Goal: Task Accomplishment & Management: Manage account settings

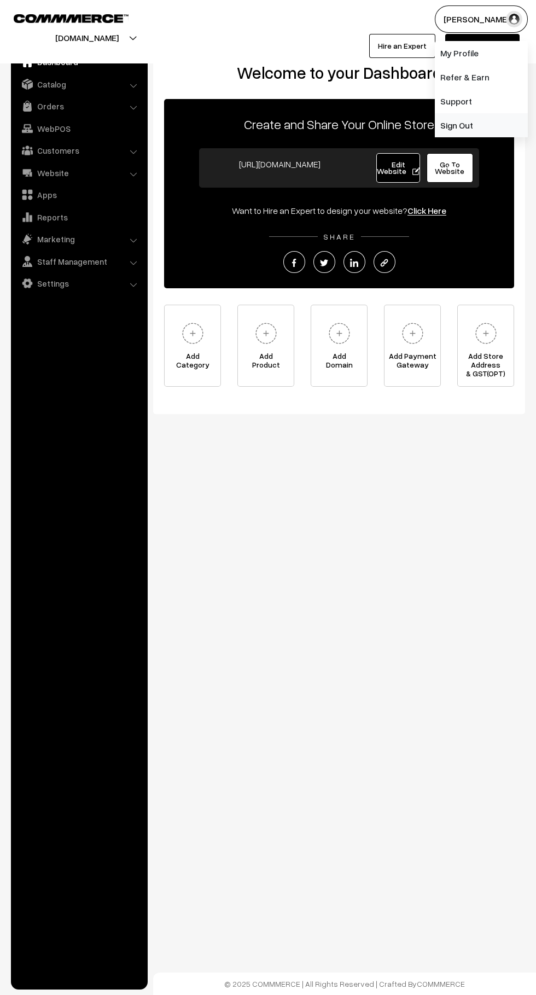
click at [496, 130] on link "Sign Out" at bounding box center [481, 125] width 93 height 24
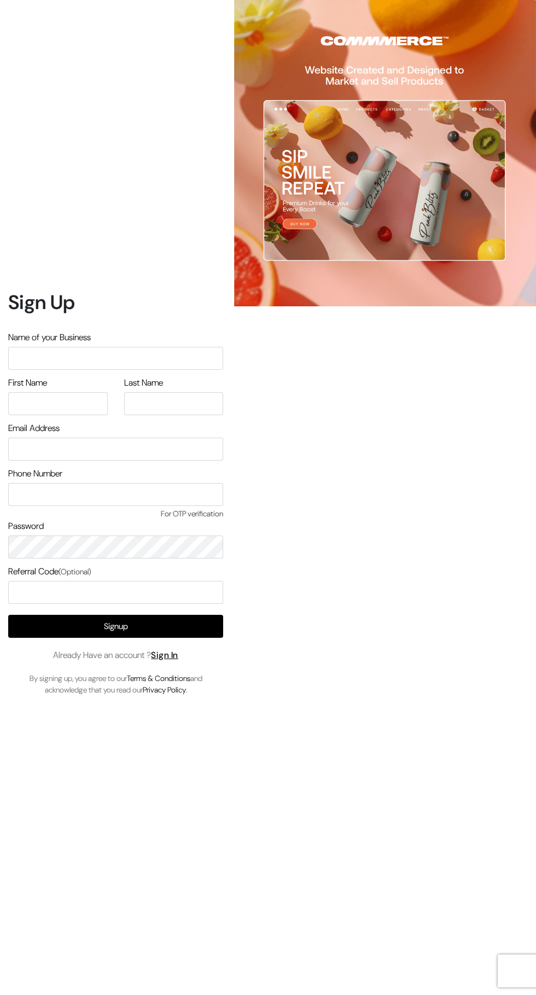
click at [178, 661] on link "Sign In" at bounding box center [164, 655] width 27 height 11
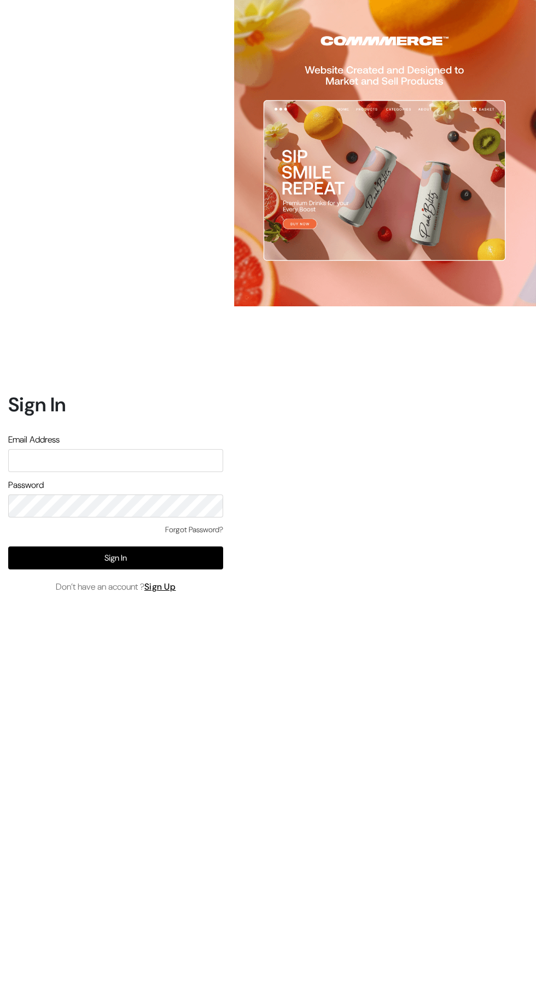
click at [156, 472] on input "text" at bounding box center [115, 460] width 215 height 23
type input "santoshisharma398@gmail.com"
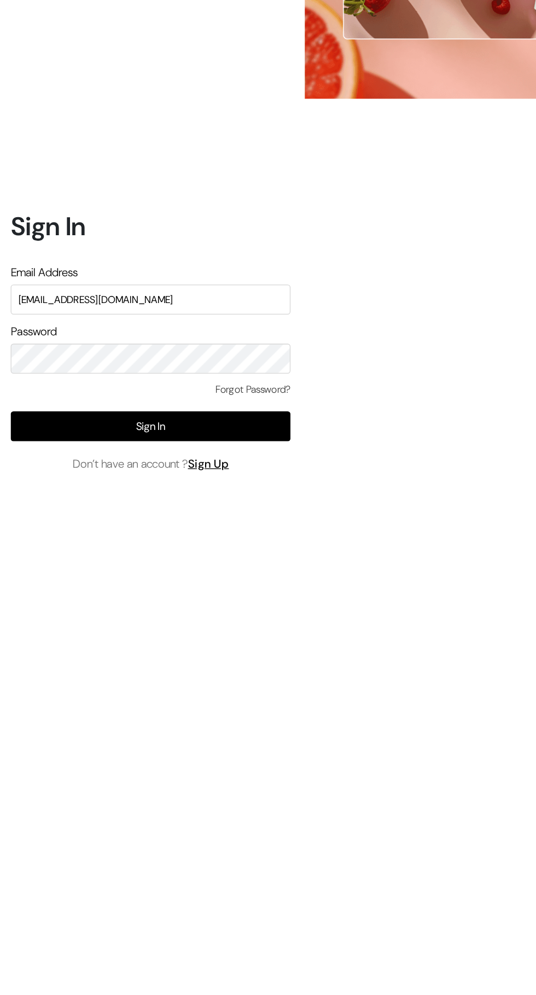
click at [198, 570] on button "Sign In" at bounding box center [115, 558] width 215 height 23
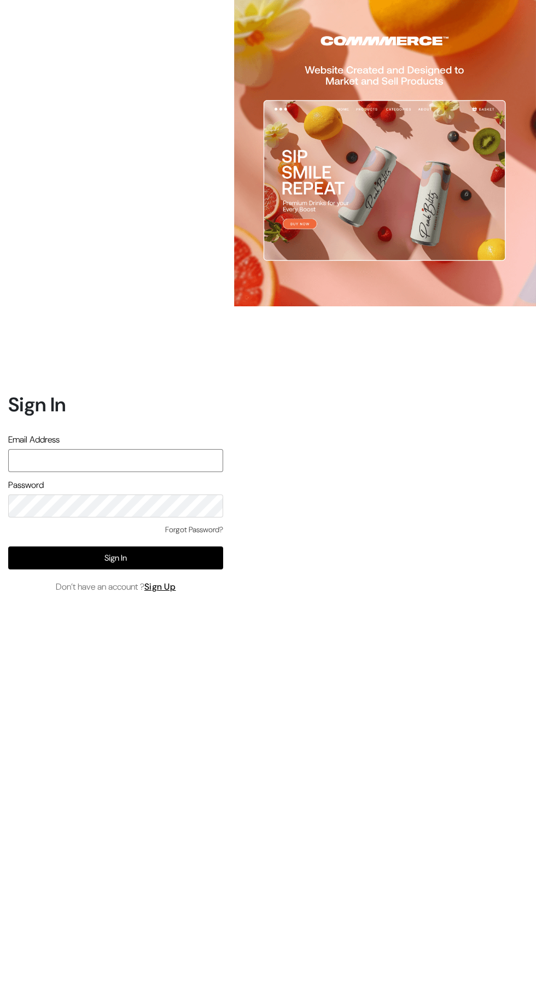
click at [172, 472] on input "text" at bounding box center [115, 460] width 215 height 23
click at [148, 472] on input "text" at bounding box center [115, 460] width 215 height 23
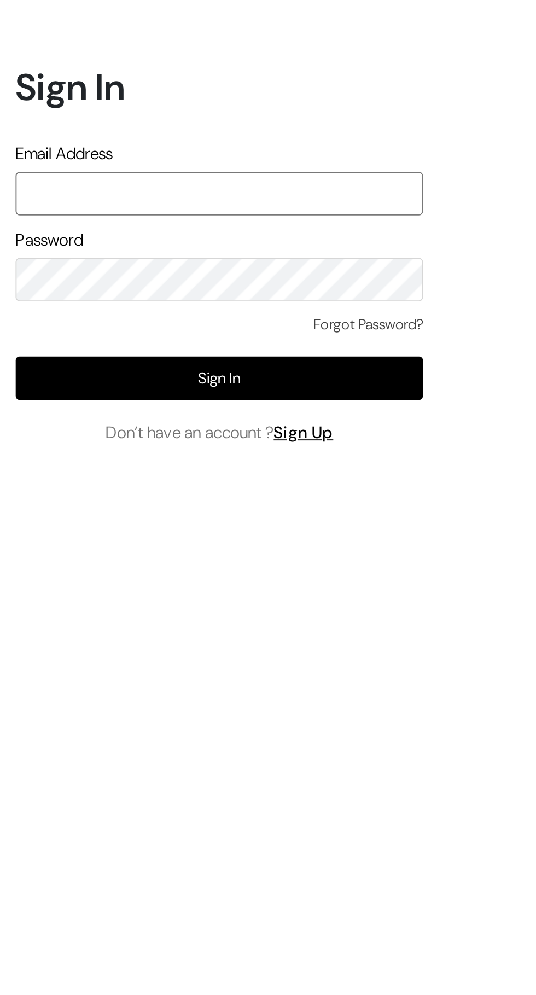
type input "santoshisharma398@gmail.com"
click at [176, 570] on button "Sign In" at bounding box center [115, 558] width 215 height 23
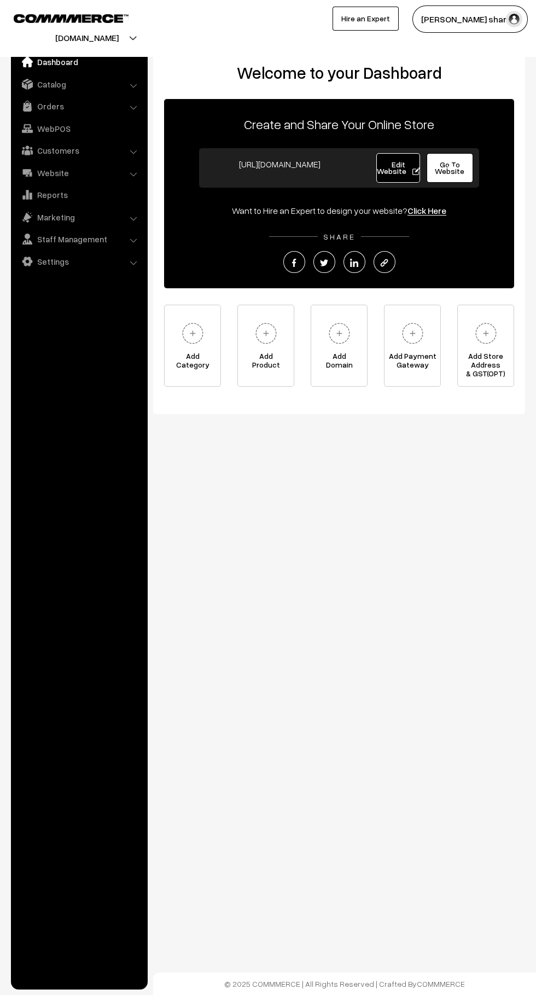
click at [486, 19] on button "[PERSON_NAME] sharm…" at bounding box center [470, 18] width 115 height 27
click at [451, 134] on link "Sign Out" at bounding box center [459, 125] width 93 height 24
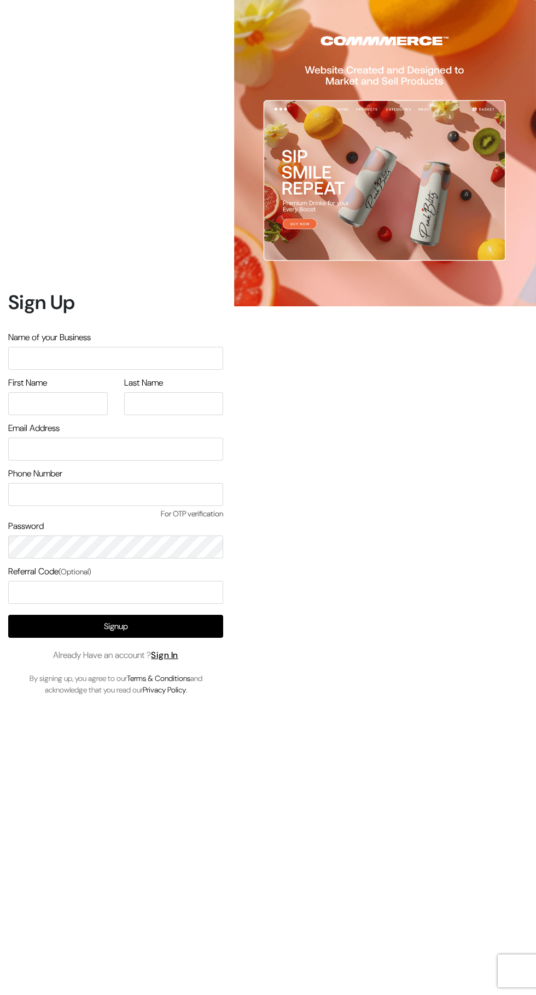
click at [178, 661] on link "Sign In" at bounding box center [164, 655] width 27 height 11
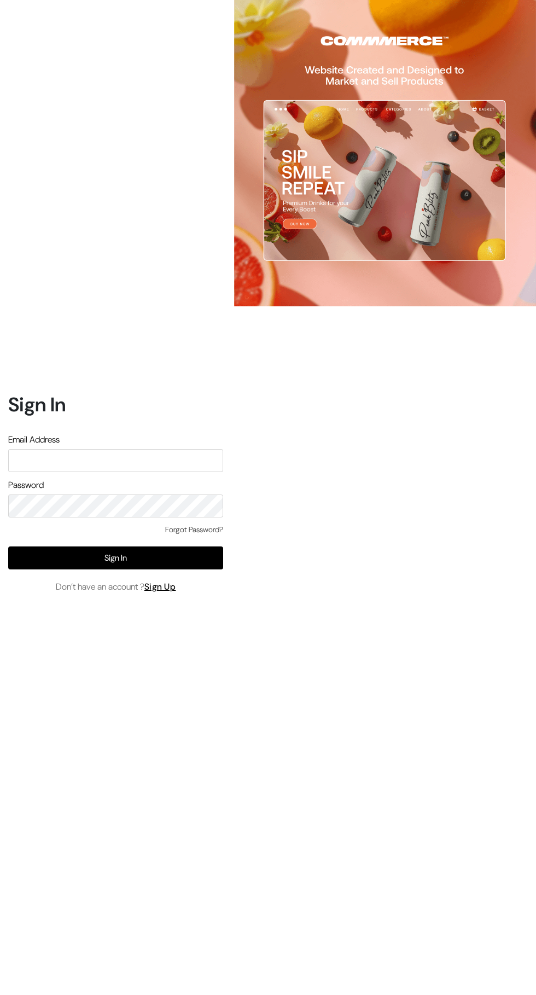
click at [58, 472] on input "text" at bounding box center [115, 460] width 215 height 23
type input "[EMAIL_ADDRESS][DOMAIN_NAME]"
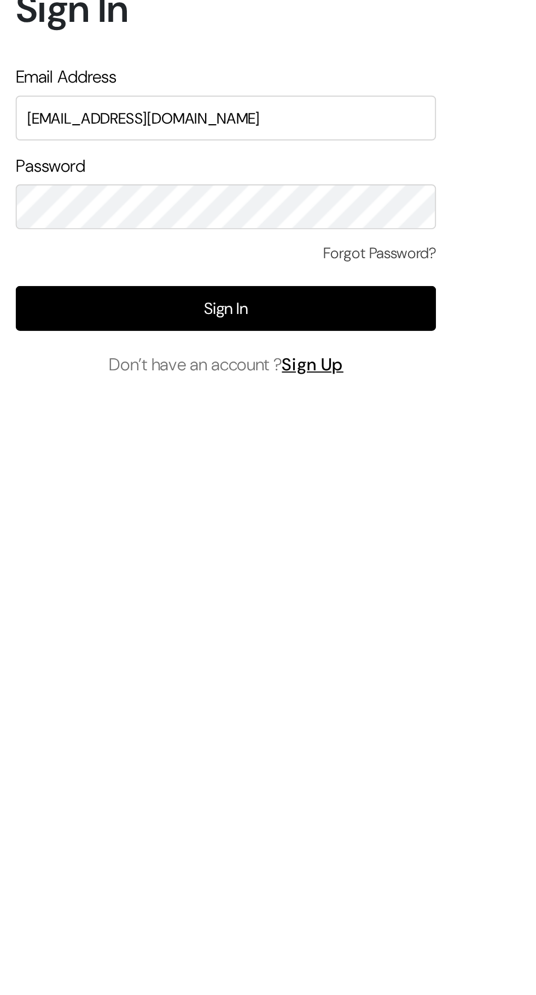
click at [131, 570] on button "Sign In" at bounding box center [115, 558] width 215 height 23
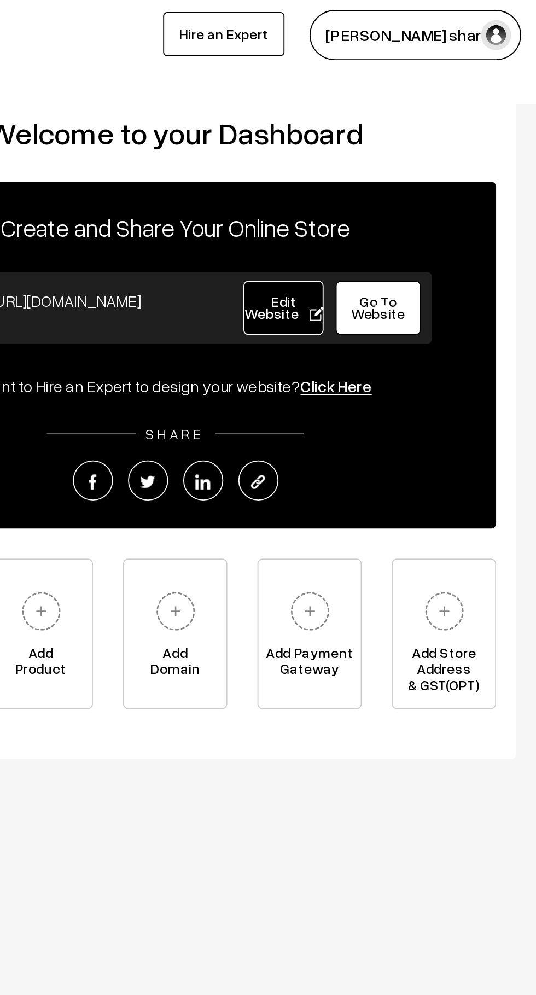
click at [502, 21] on button "[PERSON_NAME] sharm…" at bounding box center [470, 18] width 115 height 27
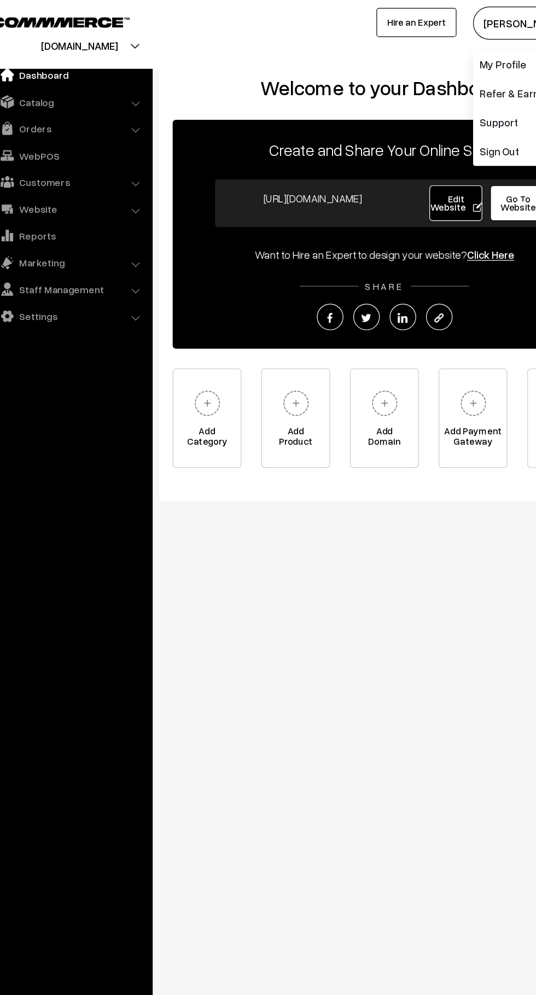
click at [117, 103] on link "Orders" at bounding box center [79, 106] width 130 height 20
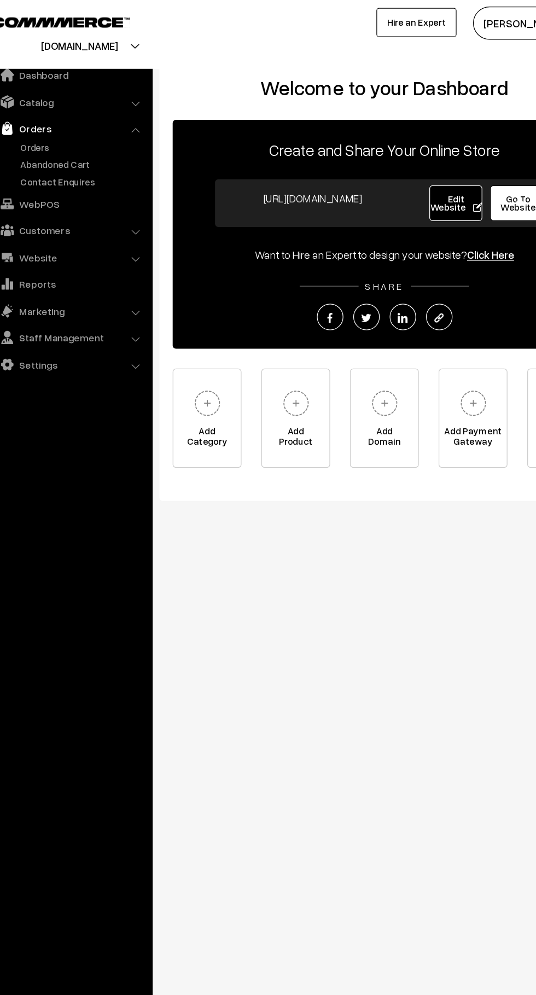
click at [75, 134] on link "Abandoned Cart" at bounding box center [90, 135] width 108 height 11
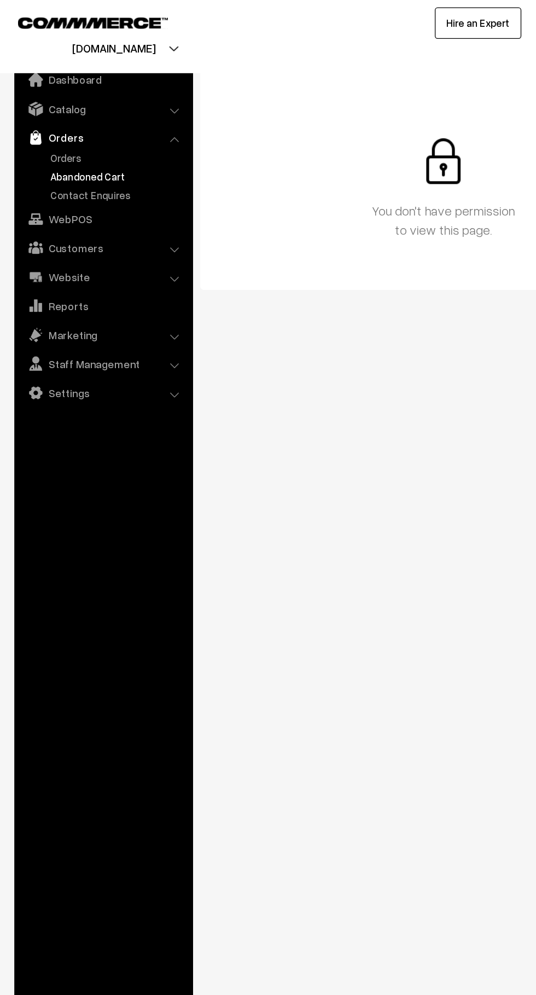
click at [134, 103] on link "Orders" at bounding box center [79, 106] width 130 height 20
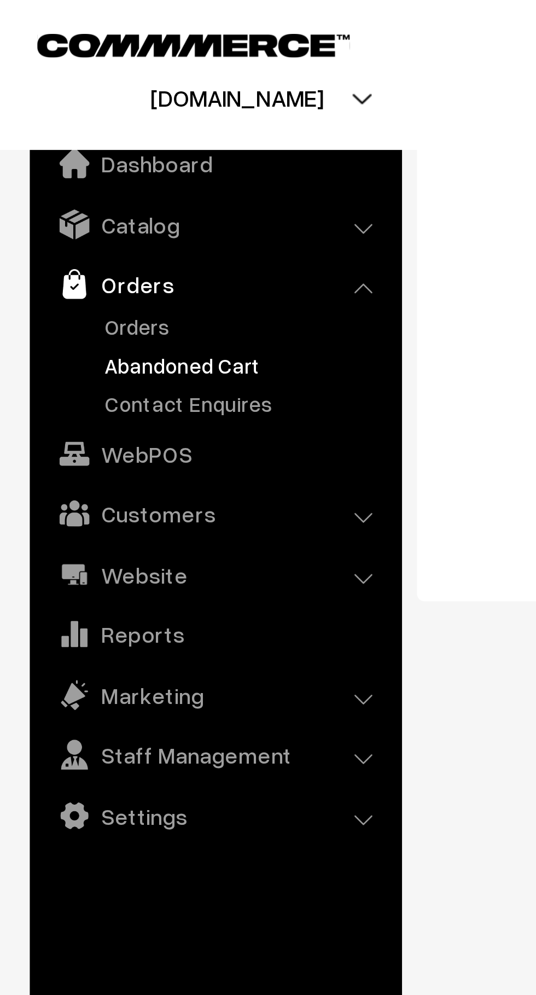
click at [130, 108] on link "Orders" at bounding box center [79, 106] width 130 height 20
click at [62, 108] on link "Orders" at bounding box center [79, 106] width 130 height 20
click at [53, 118] on link "Orders" at bounding box center [90, 121] width 108 height 11
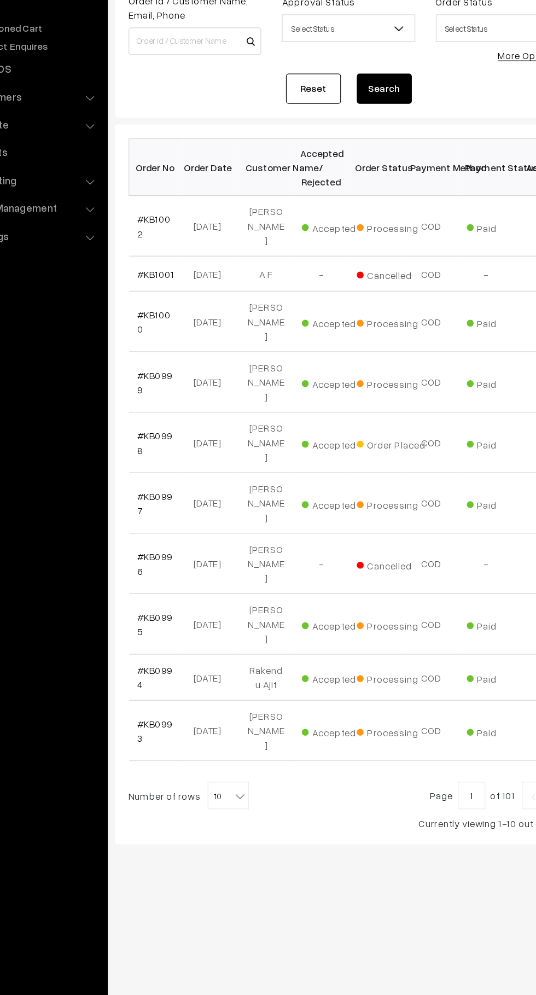
click at [247, 742] on b at bounding box center [252, 747] width 11 height 11
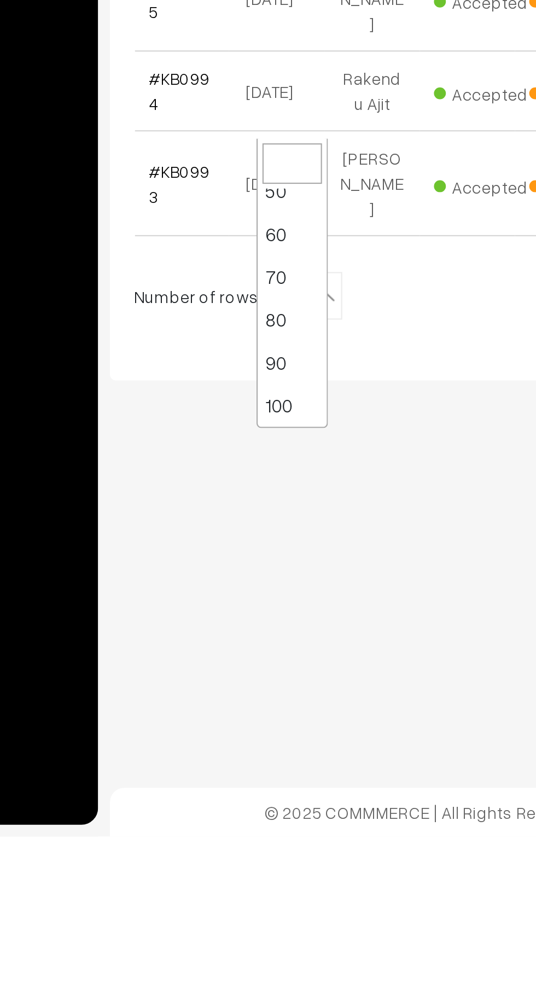
select select "100"
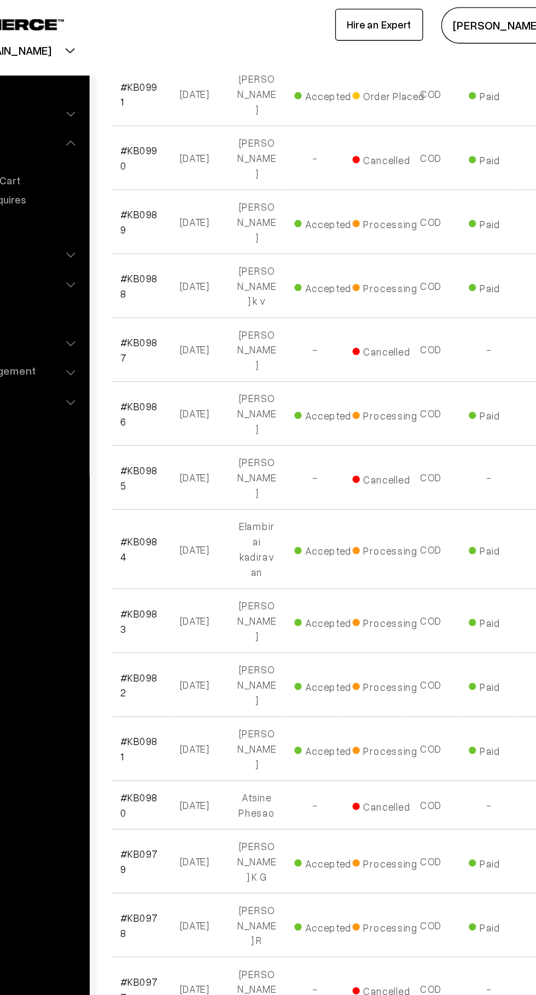
scroll to position [709, 0]
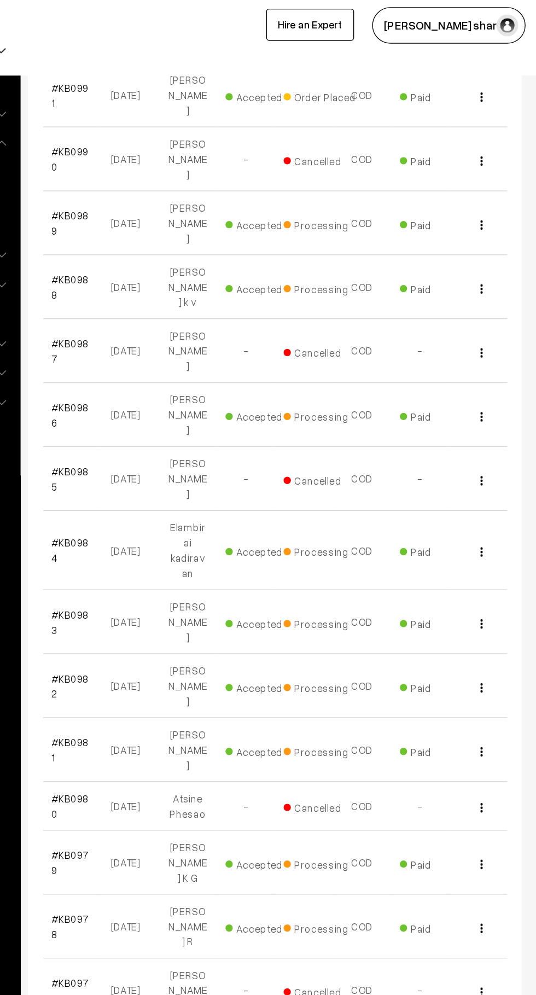
click at [195, 302] on link "#KB0986" at bounding box center [185, 312] width 28 height 21
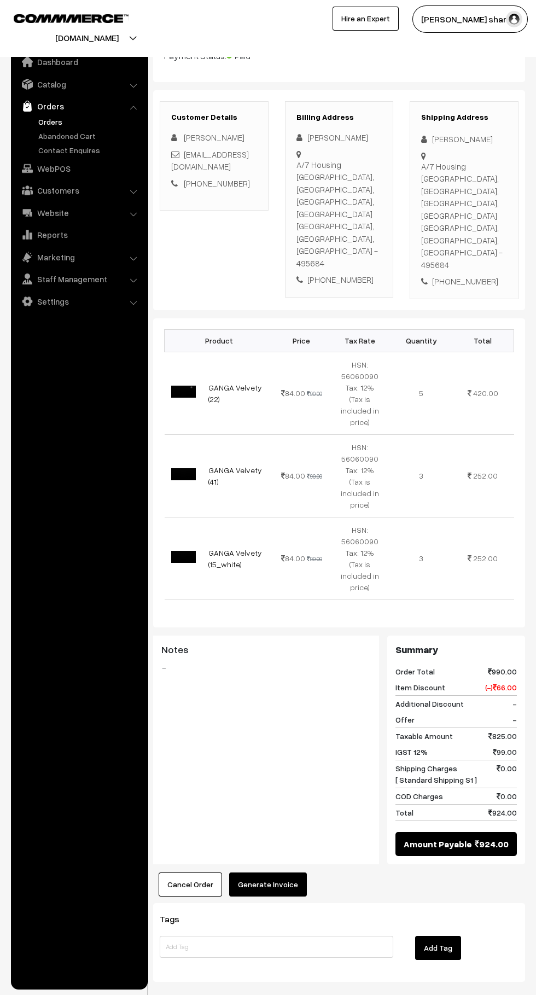
scroll to position [113, 0]
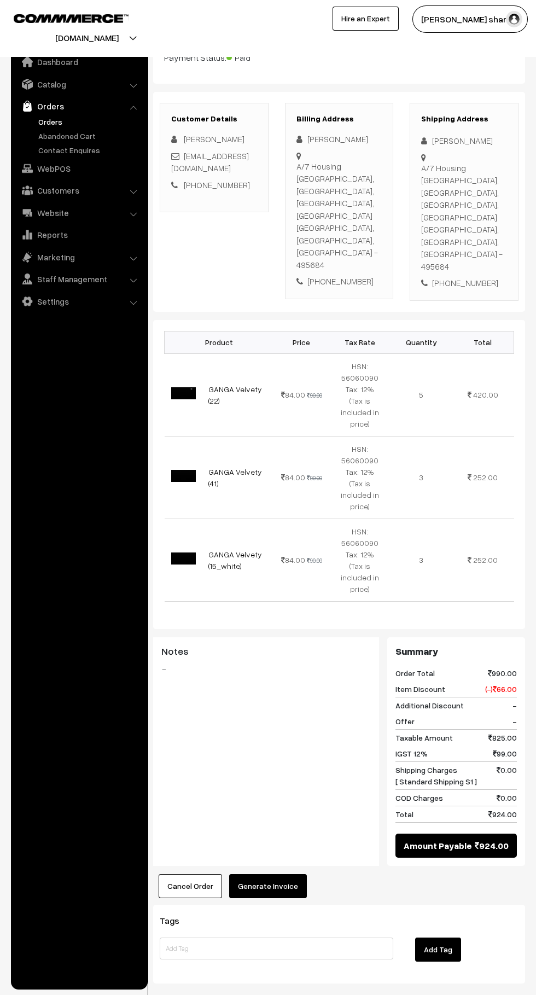
click at [274, 874] on button "Generate Invoice" at bounding box center [268, 886] width 78 height 24
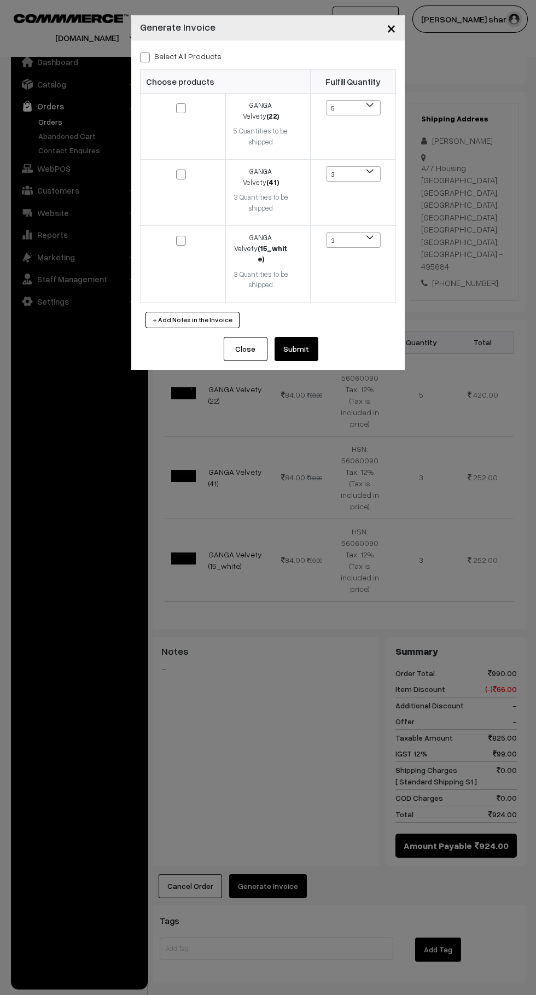
click at [337, 755] on div "× Generate Invoice Select All Products Choose products Fulfill Quantity (22) 5 …" at bounding box center [268, 497] width 536 height 995
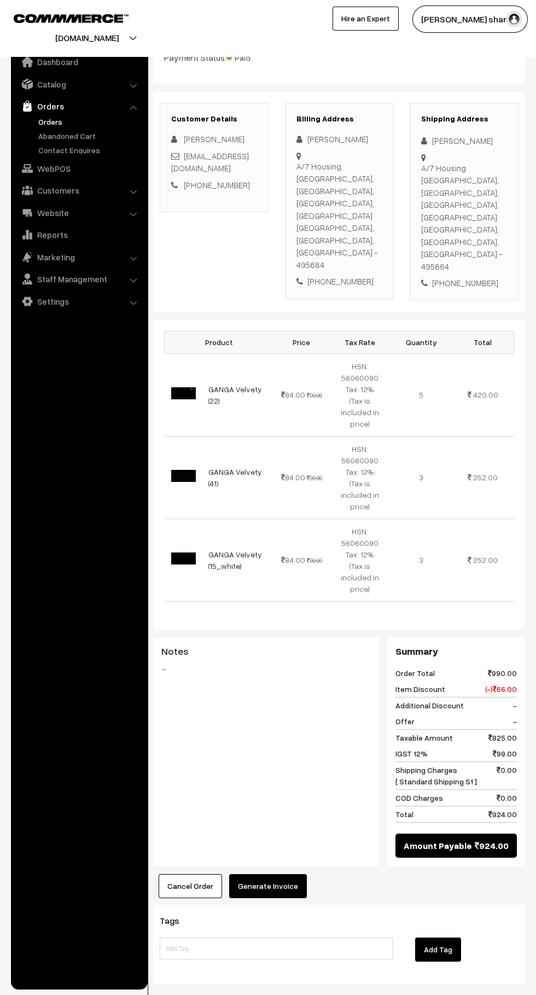
click at [286, 874] on button "Generate Invoice" at bounding box center [268, 886] width 78 height 24
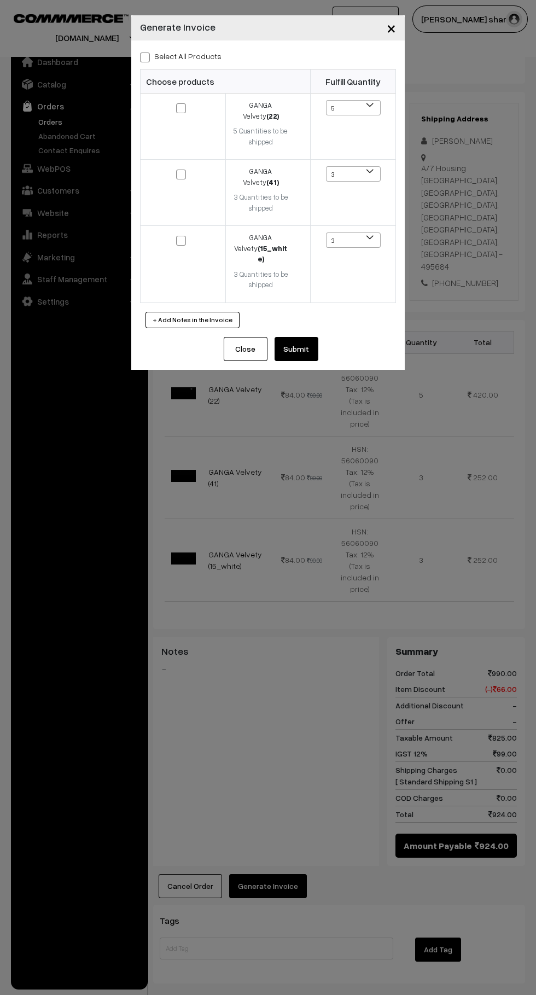
click at [144, 55] on span at bounding box center [145, 58] width 10 height 10
click at [144, 55] on input "Select All Products" at bounding box center [143, 55] width 7 height 7
checkbox input "true"
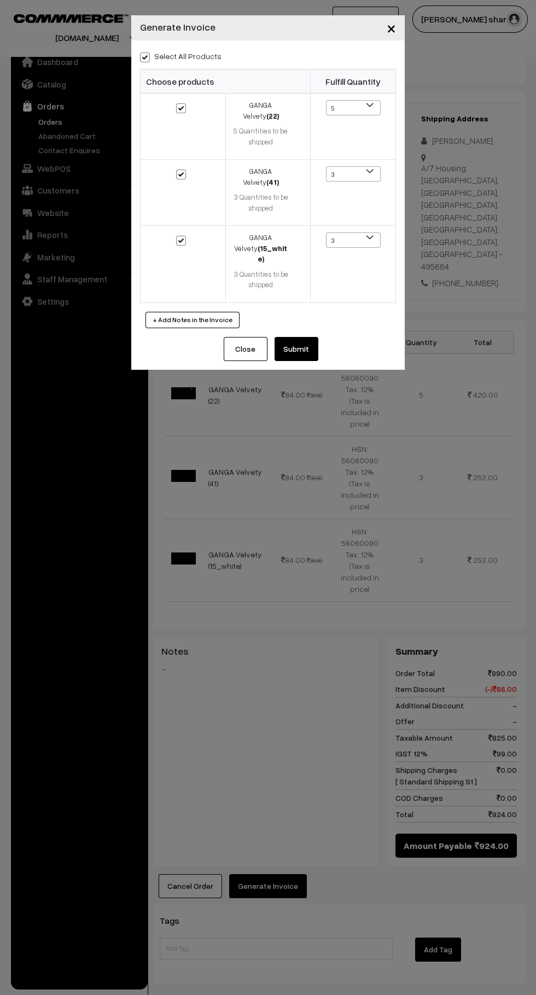
checkbox input "true"
click at [309, 337] on button "Submit" at bounding box center [297, 349] width 44 height 24
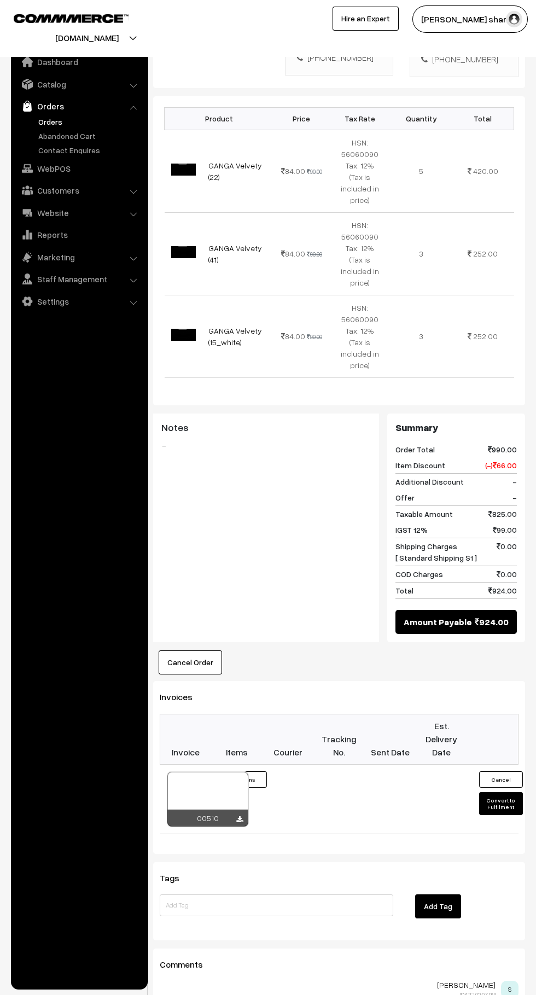
scroll to position [334, 0]
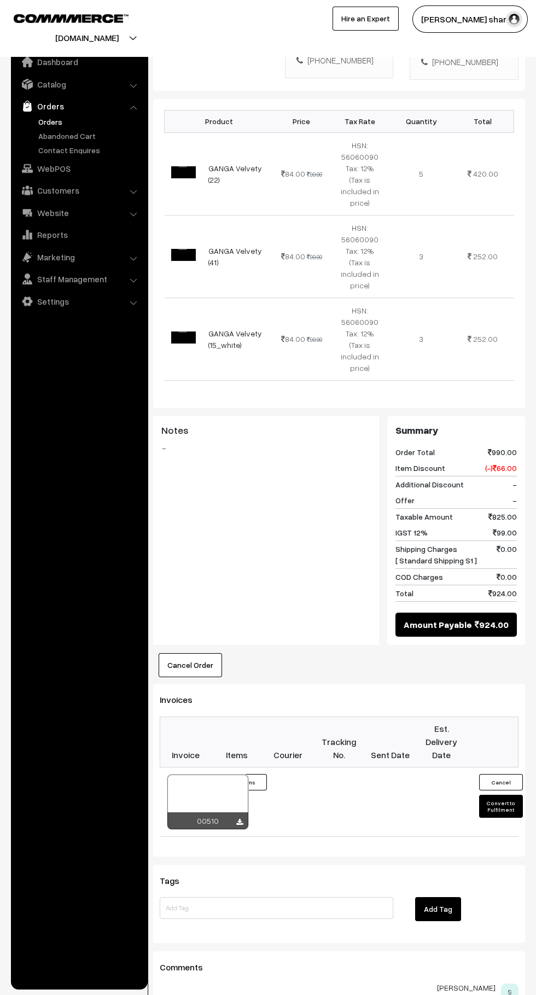
click at [501, 795] on button "Convert to Fulfilment" at bounding box center [501, 806] width 44 height 23
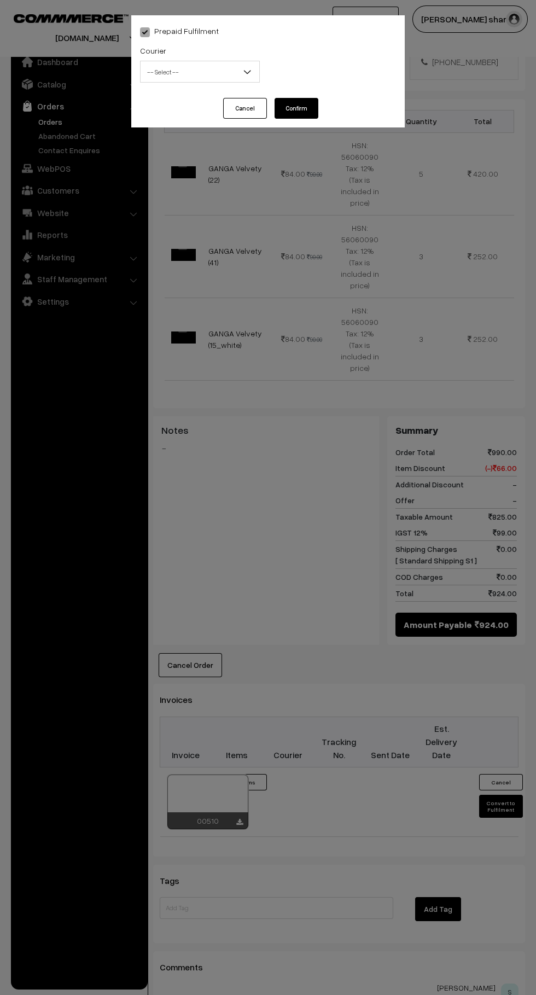
click at [380, 755] on div "Prepaid Fulfilment Courier -- Select -- India post Shiprocket -- Select -- -- S…" at bounding box center [268, 497] width 536 height 995
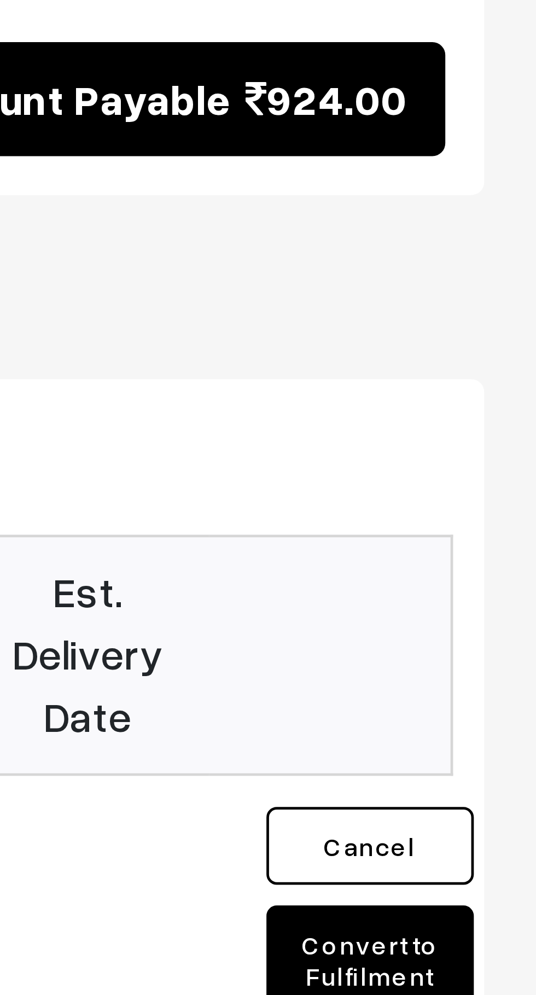
scroll to position [335, 0]
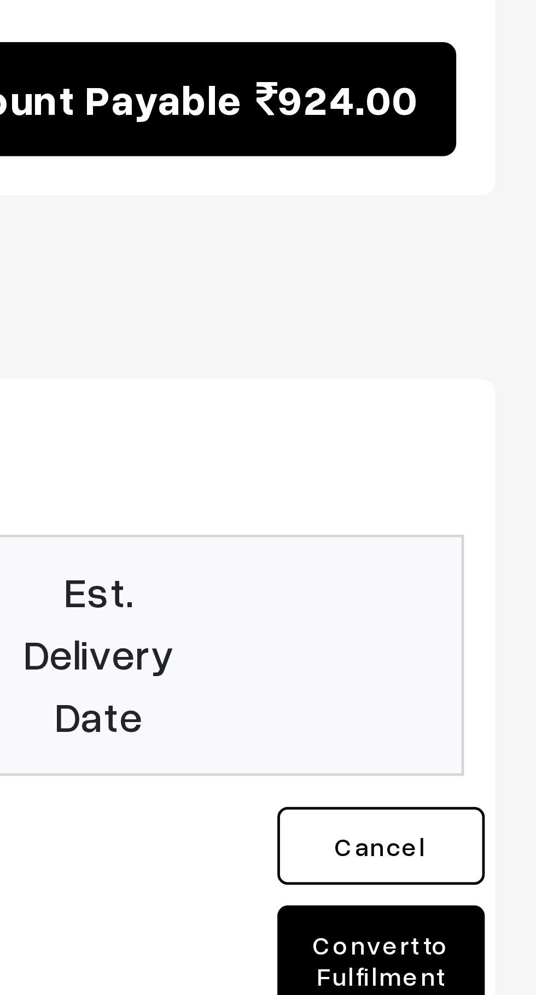
click at [501, 793] on button "Convert to Fulfilment" at bounding box center [501, 804] width 44 height 23
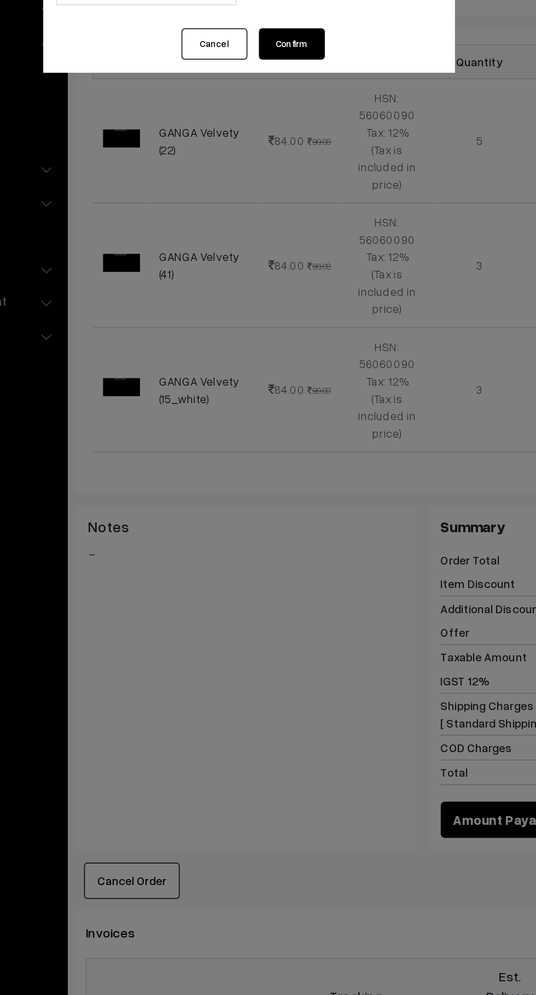
scroll to position [335, 0]
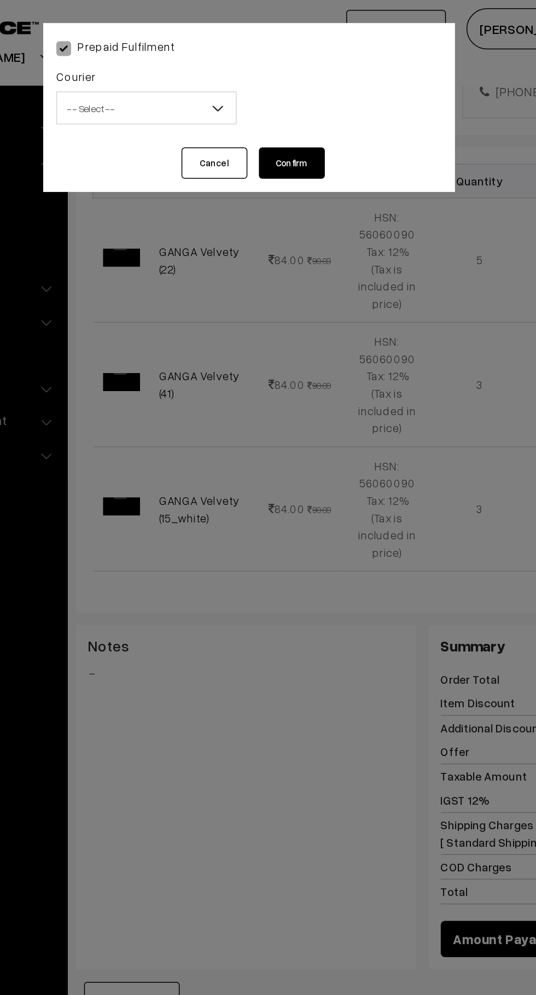
click at [229, 69] on span "-- Select --" at bounding box center [200, 71] width 119 height 19
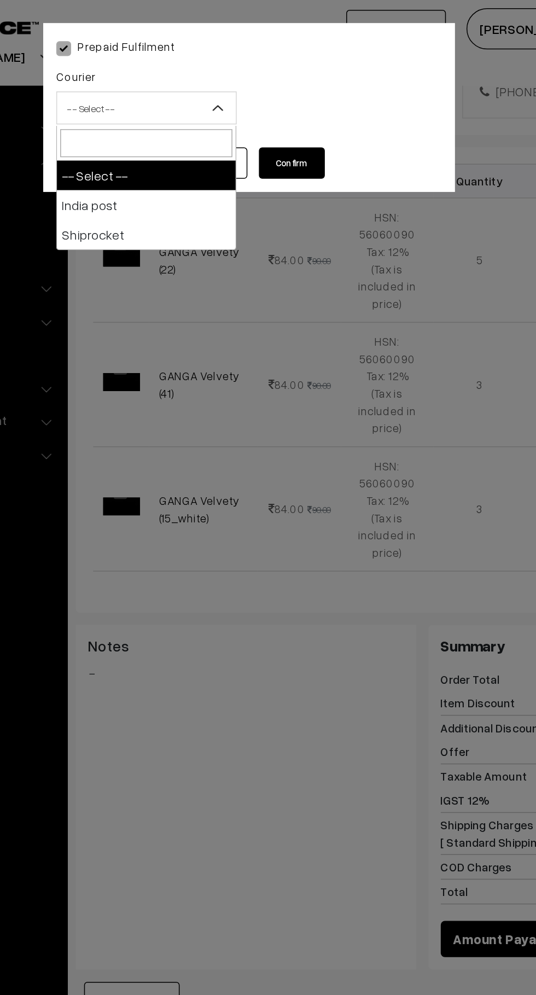
select select "1"
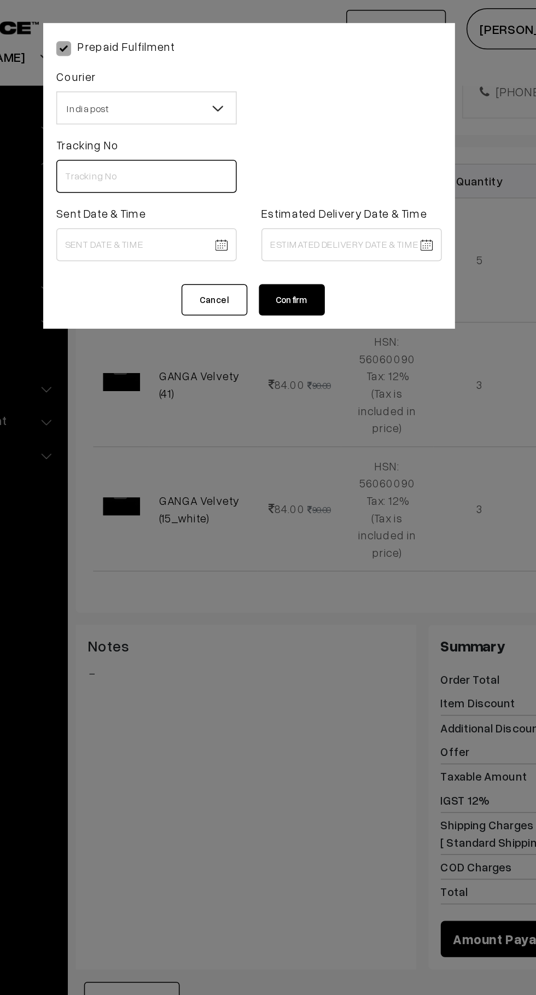
click at [194, 117] on input "text" at bounding box center [200, 117] width 120 height 22
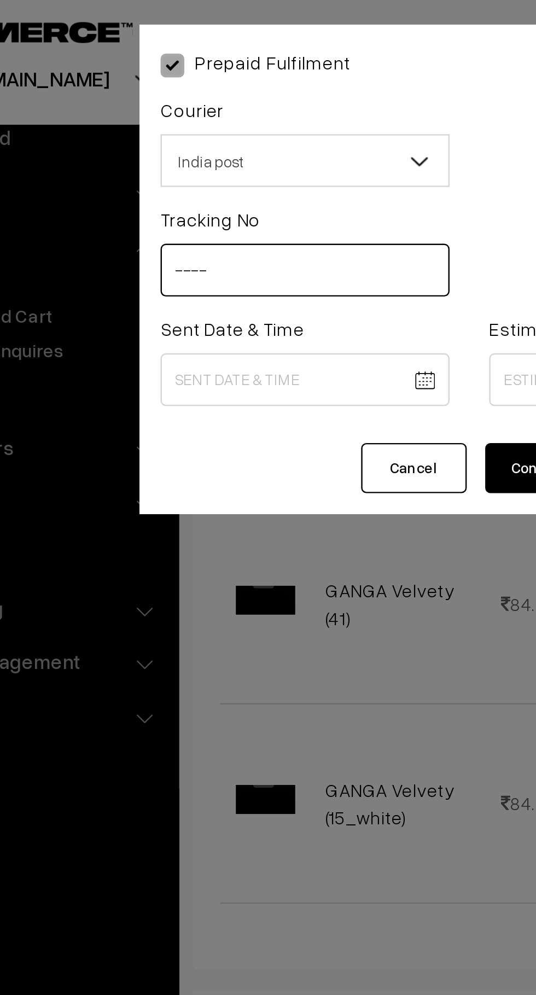
type input "----"
click at [192, 163] on body "Thank you for showing interest. Our team will call you shortly. Close knitbirds…" at bounding box center [268, 399] width 536 height 1468
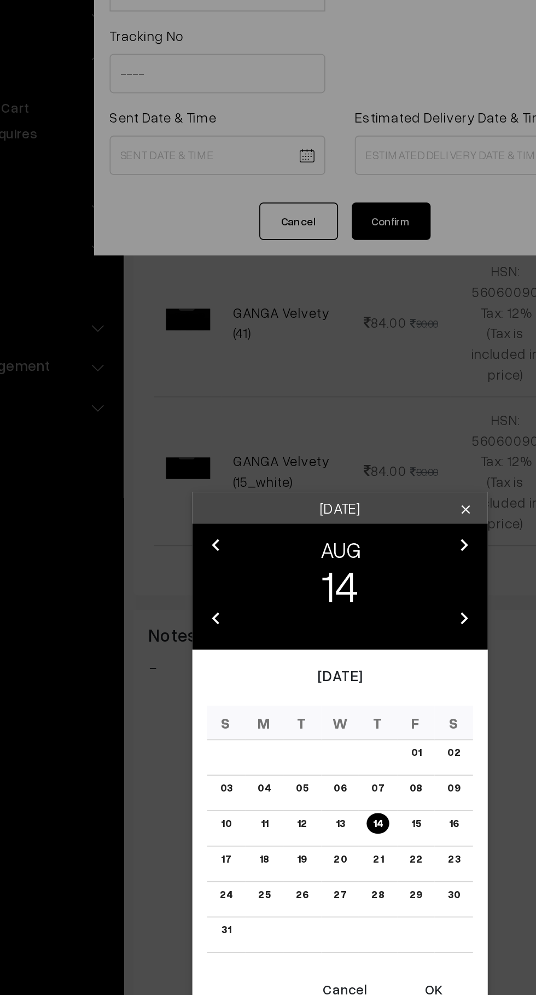
click at [289, 534] on link "14" at bounding box center [289, 533] width 12 height 11
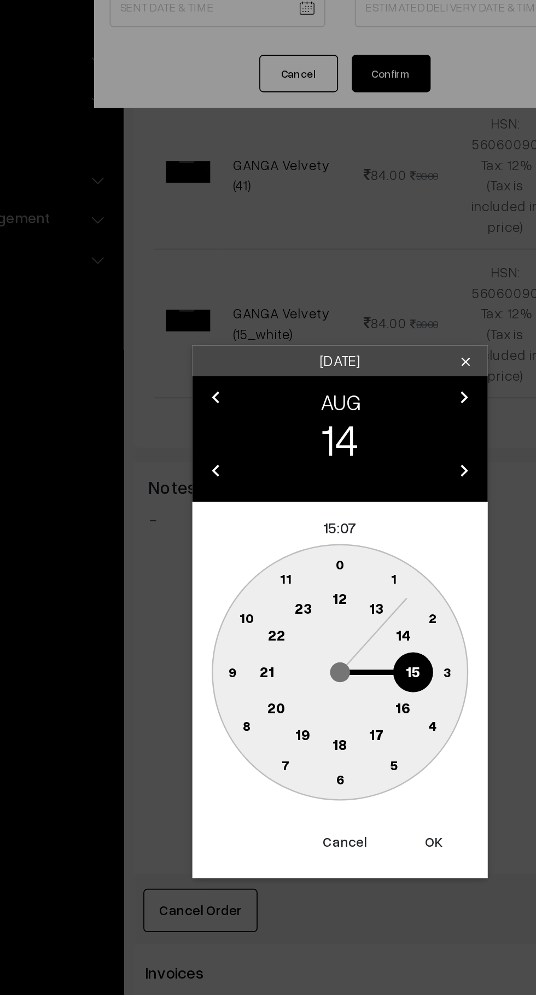
click at [216, 501] on text "10" at bounding box center [216, 501] width 8 height 9
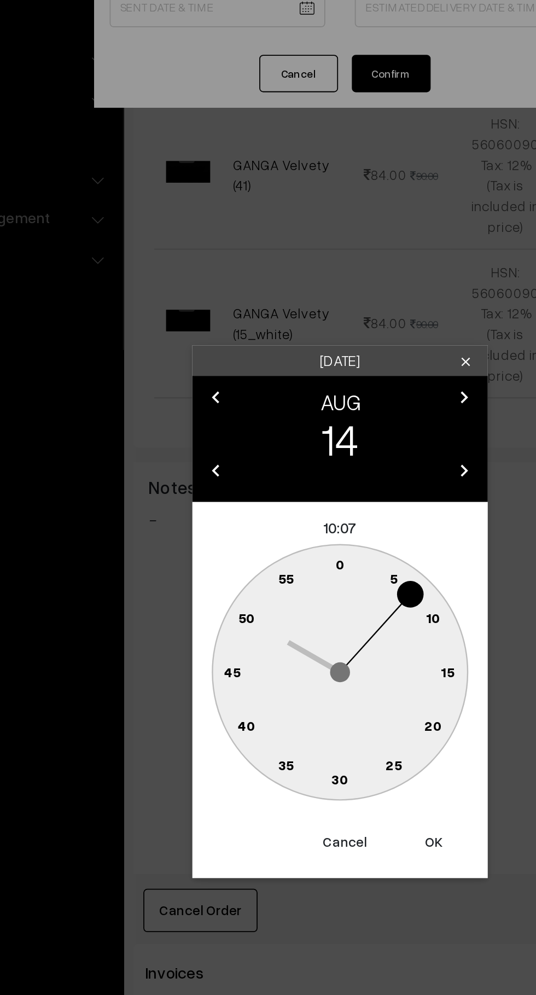
click at [266, 474] on text "0" at bounding box center [268, 471] width 5 height 9
type input "14-08-2025 10:00"
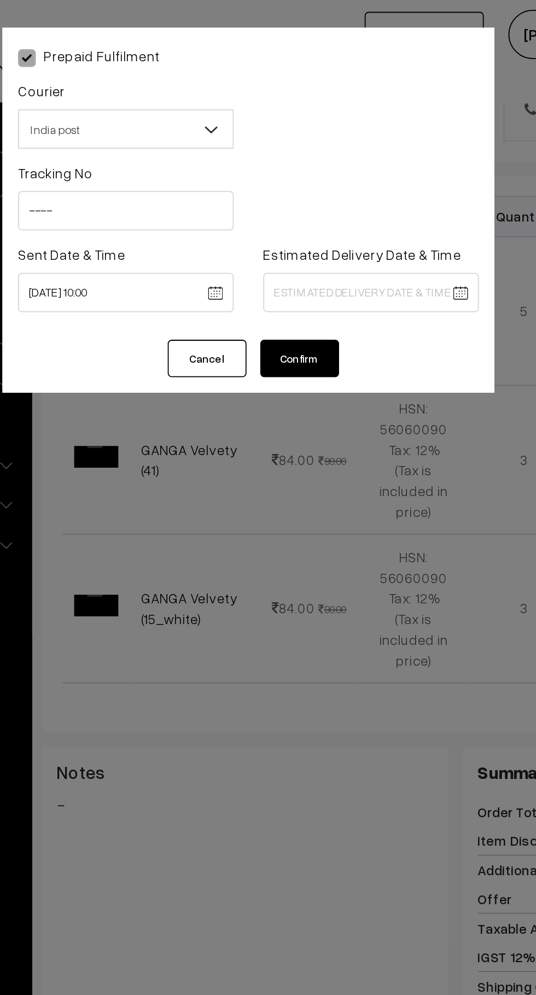
click at [248, 203] on button "Cancel" at bounding box center [245, 199] width 44 height 21
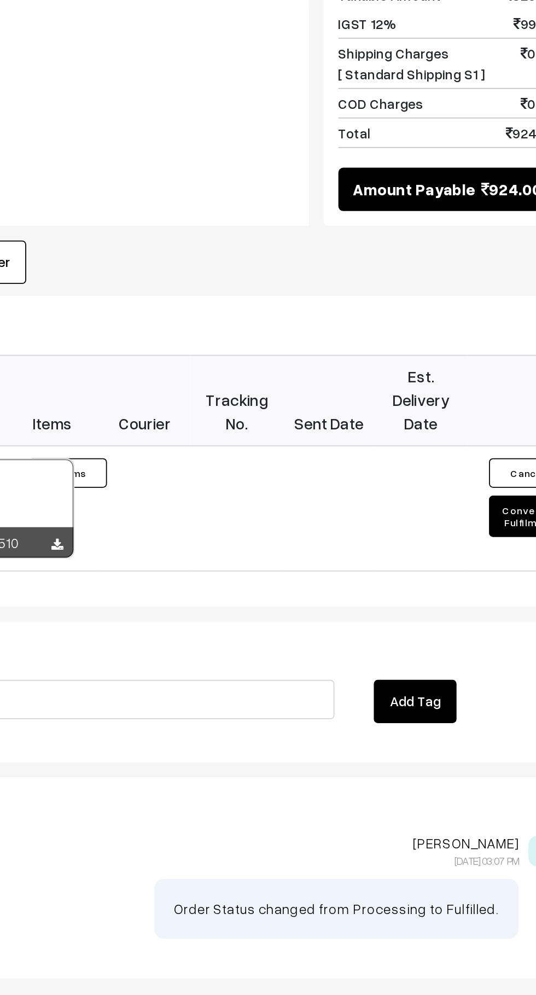
scroll to position [420, 0]
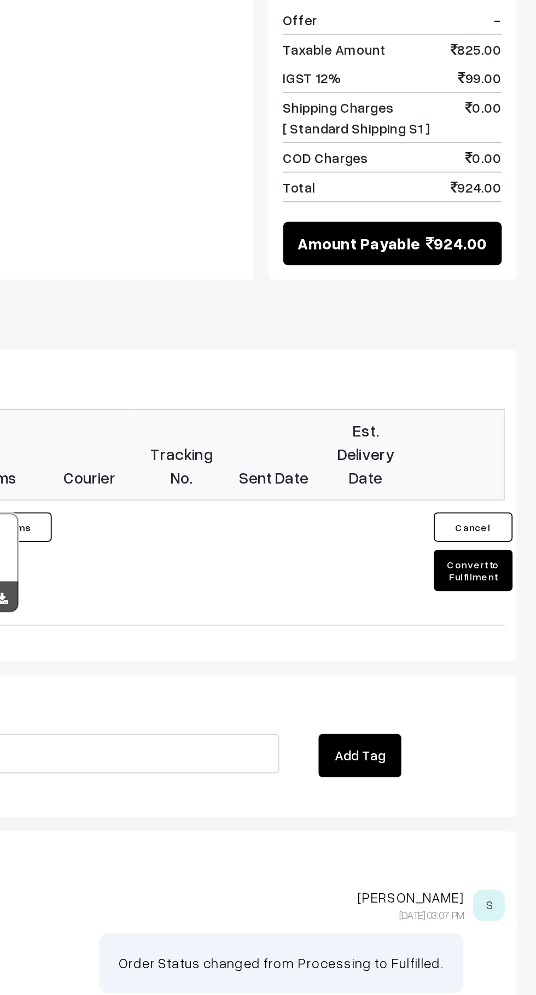
click at [499, 709] on button "Convert to Fulfilment" at bounding box center [501, 720] width 44 height 23
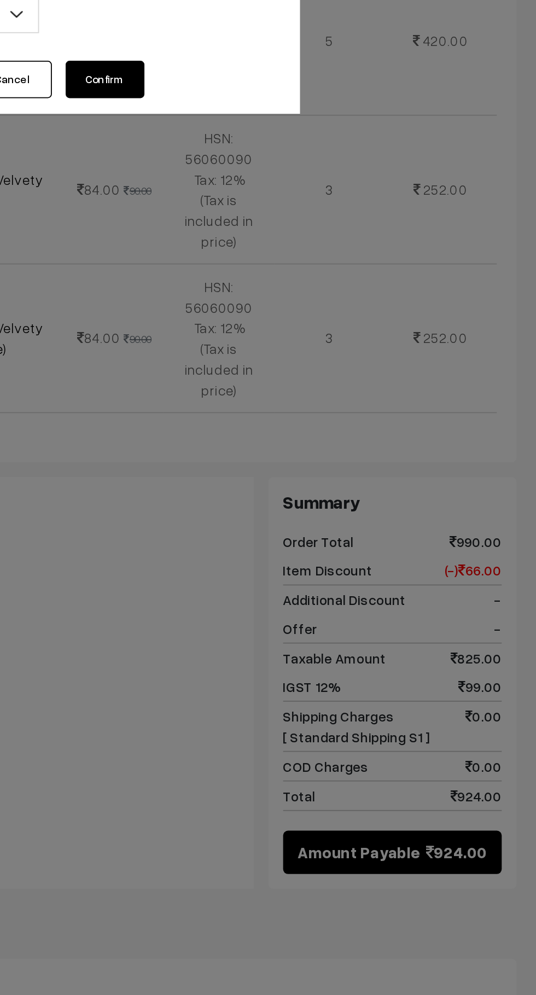
scroll to position [421, 0]
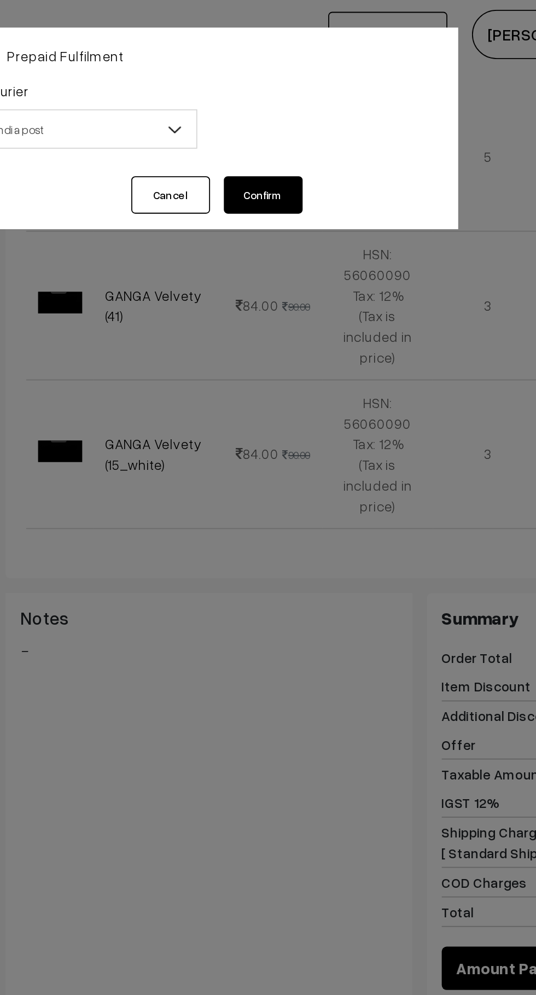
click at [308, 106] on button "Confirm" at bounding box center [297, 108] width 44 height 21
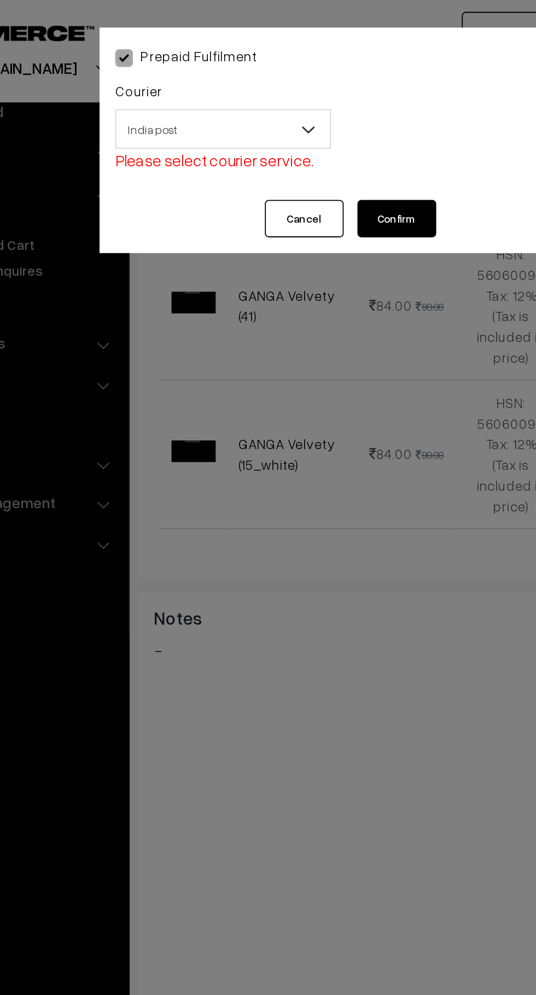
click at [216, 68] on span "India post" at bounding box center [200, 71] width 119 height 19
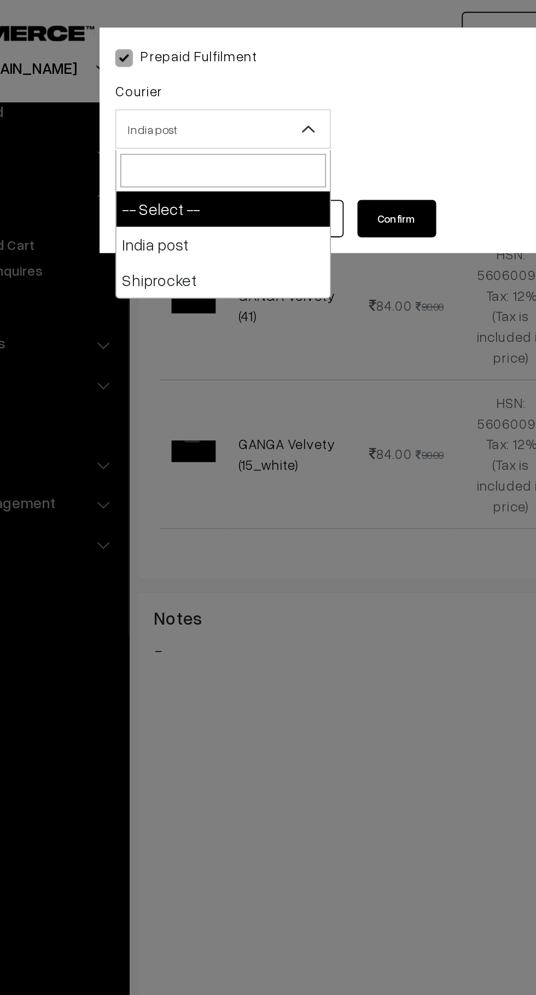
select select "1"
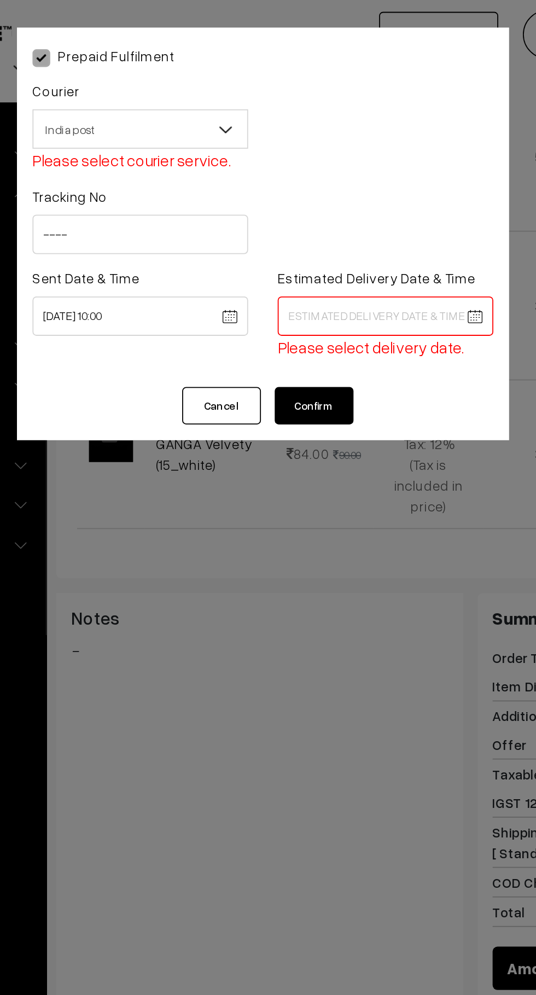
click at [332, 178] on body "Thank you for showing interest. Our team will call you shortly. Close knitbirds…" at bounding box center [268, 313] width 536 height 1468
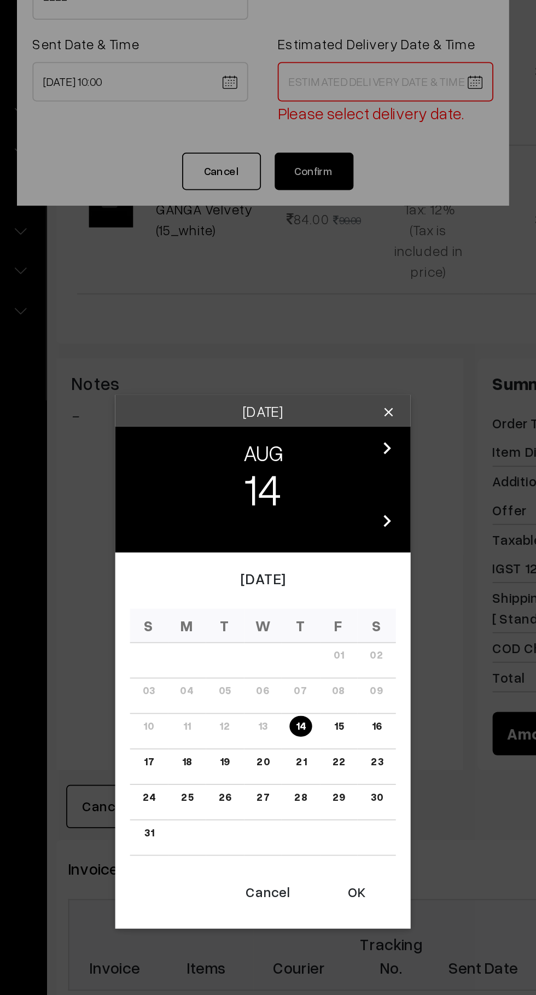
scroll to position [420, 0]
click at [291, 554] on link "21" at bounding box center [289, 553] width 12 height 11
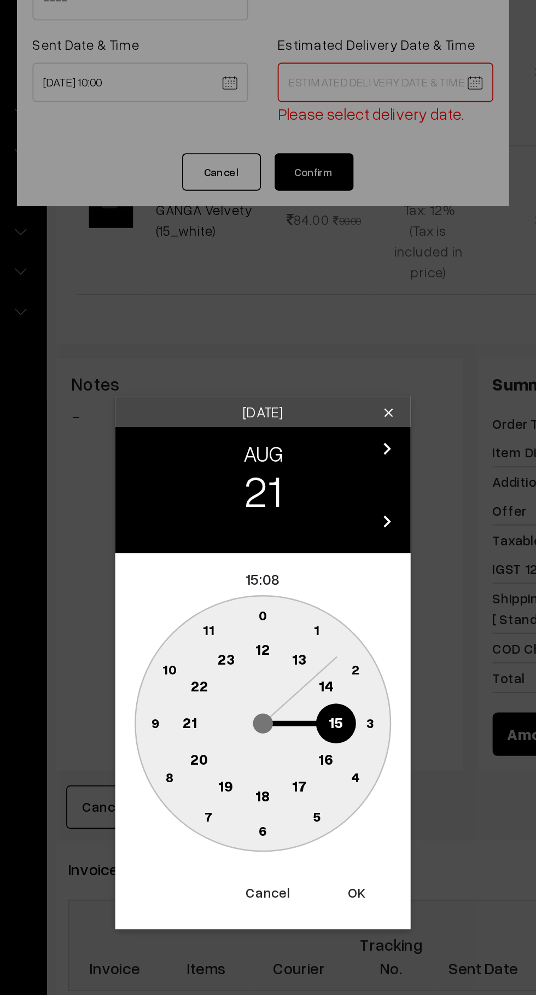
click at [304, 551] on text "16" at bounding box center [303, 551] width 9 height 10
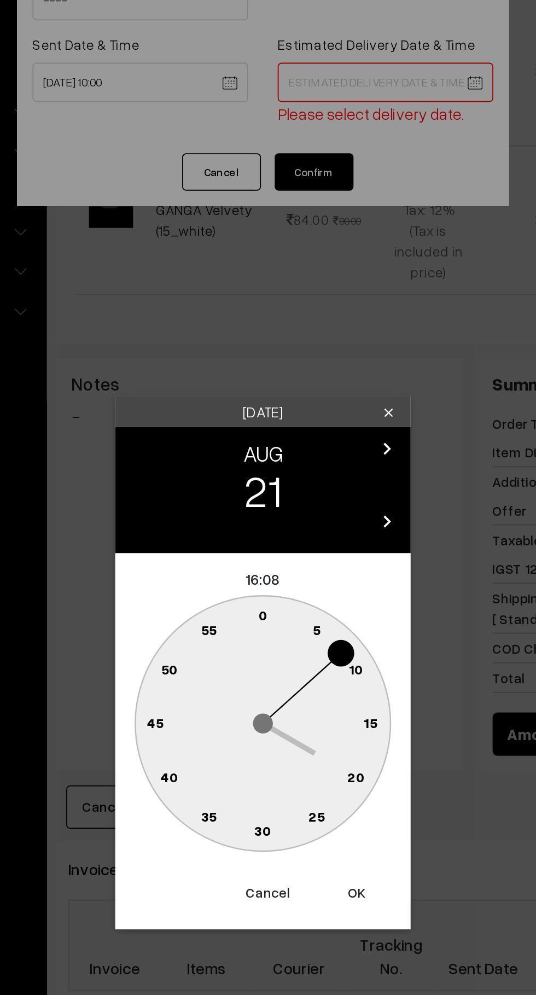
click at [268, 471] on text "0" at bounding box center [268, 471] width 5 height 9
type input "21-08-2025 16:00"
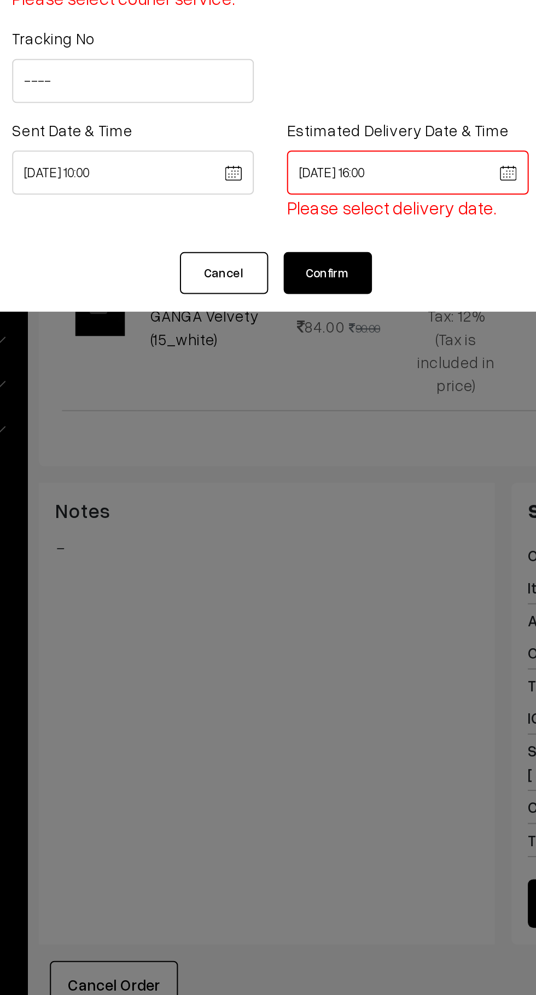
scroll to position [421, 0]
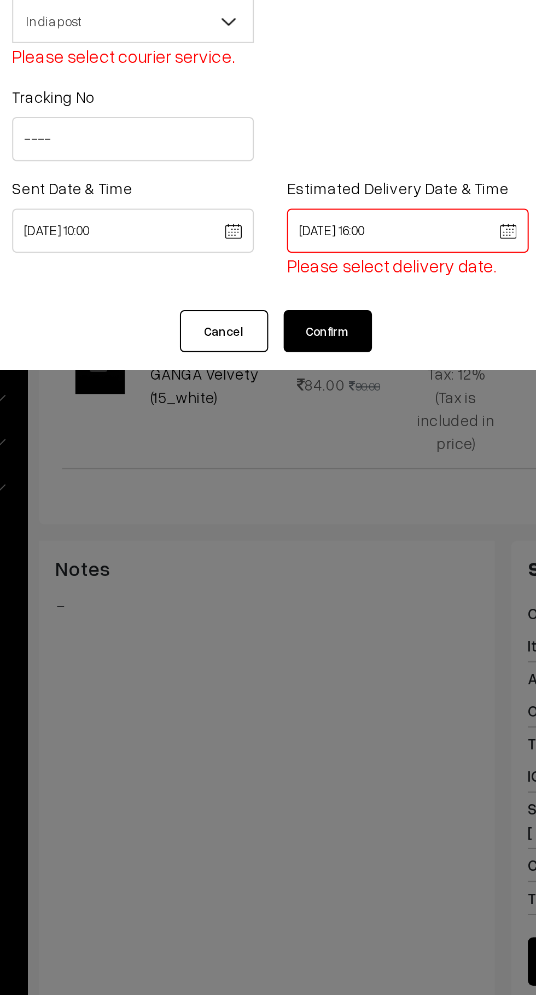
click at [305, 224] on button "Confirm" at bounding box center [297, 225] width 44 height 21
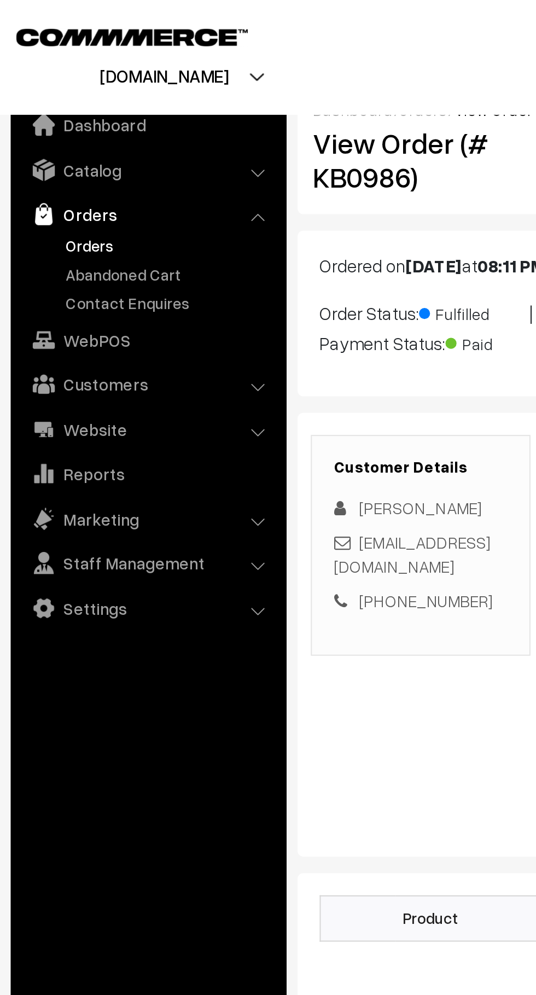
click at [215, 59] on link "orders" at bounding box center [216, 54] width 24 height 9
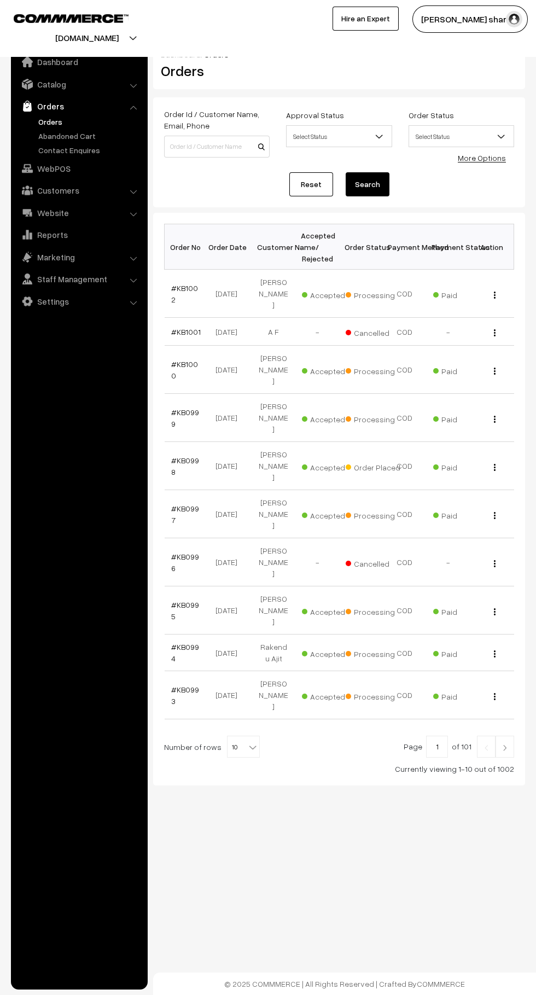
click at [248, 742] on b at bounding box center [252, 747] width 11 height 11
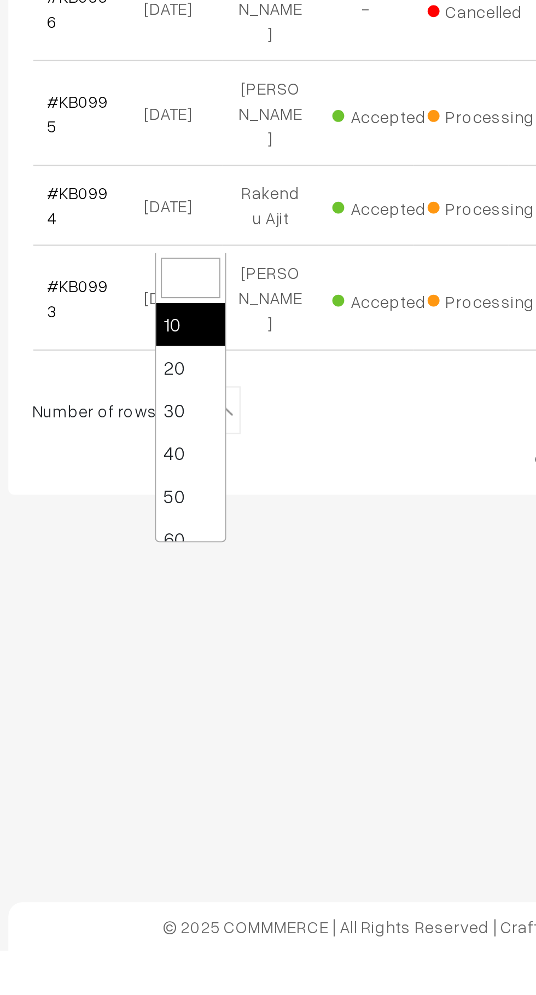
select select "20"
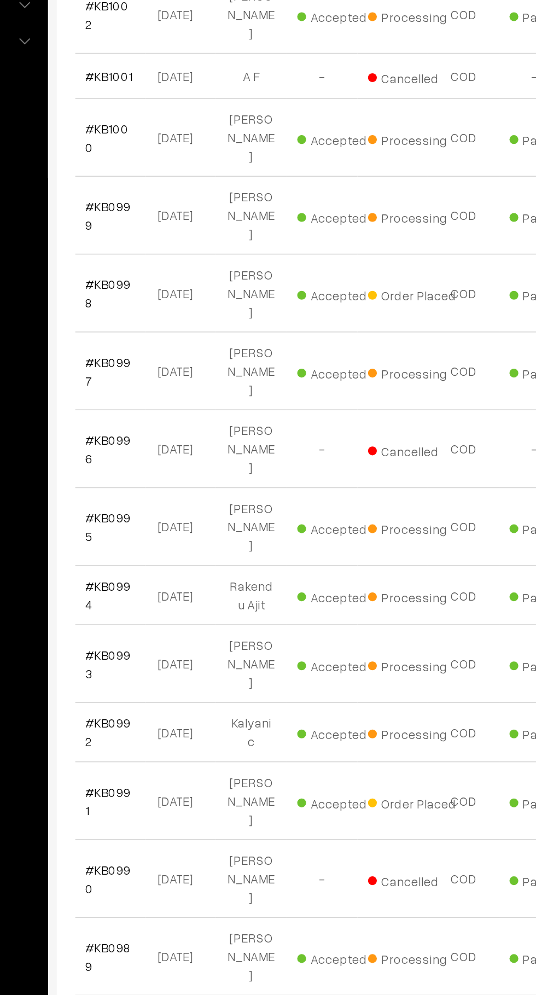
scroll to position [8, 0]
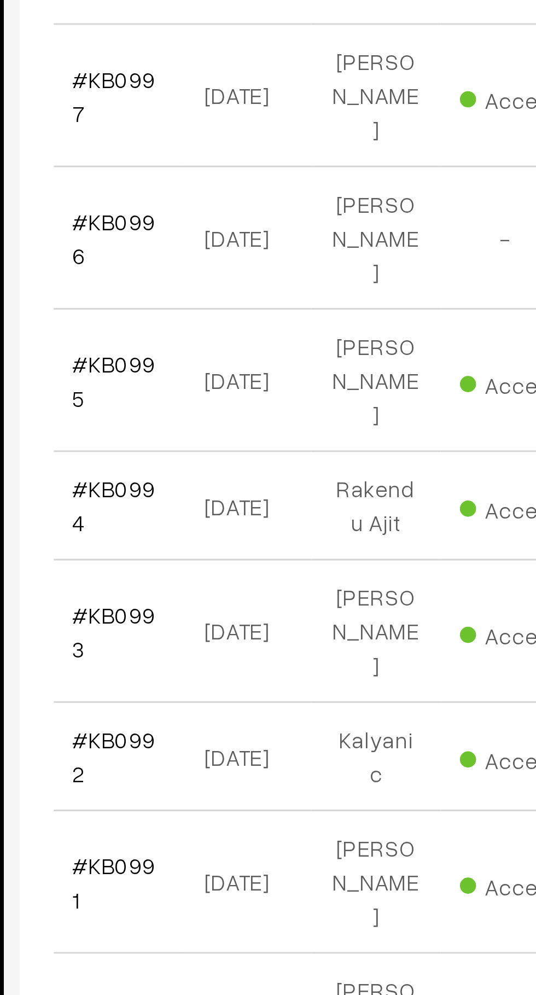
click at [191, 720] on link "#KB0992" at bounding box center [185, 730] width 28 height 21
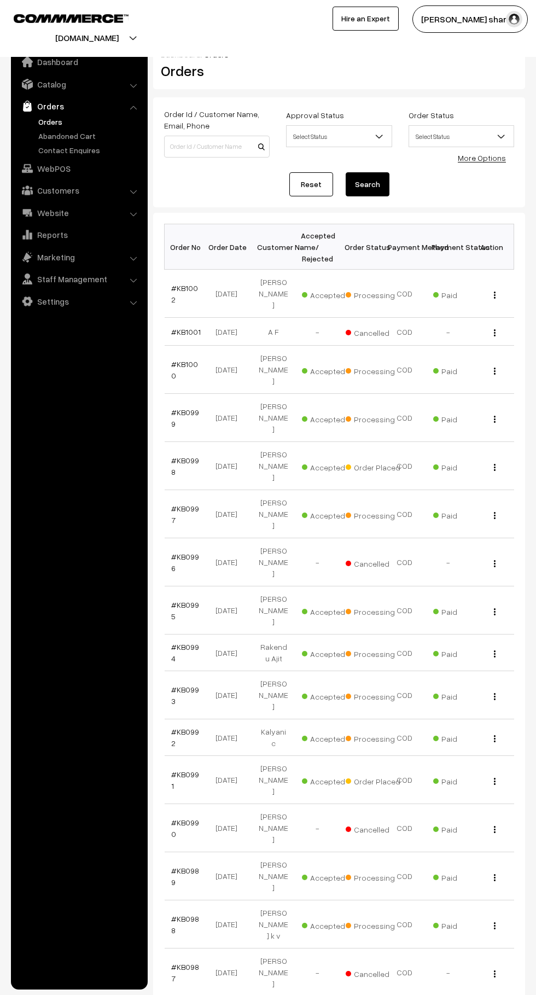
scroll to position [8, 0]
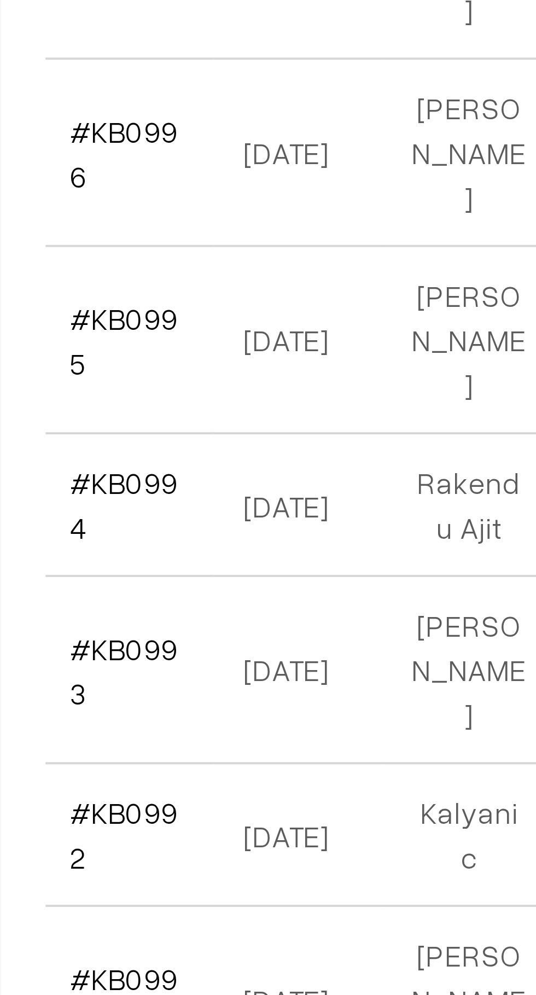
click at [188, 720] on link "#KB0992" at bounding box center [185, 730] width 28 height 21
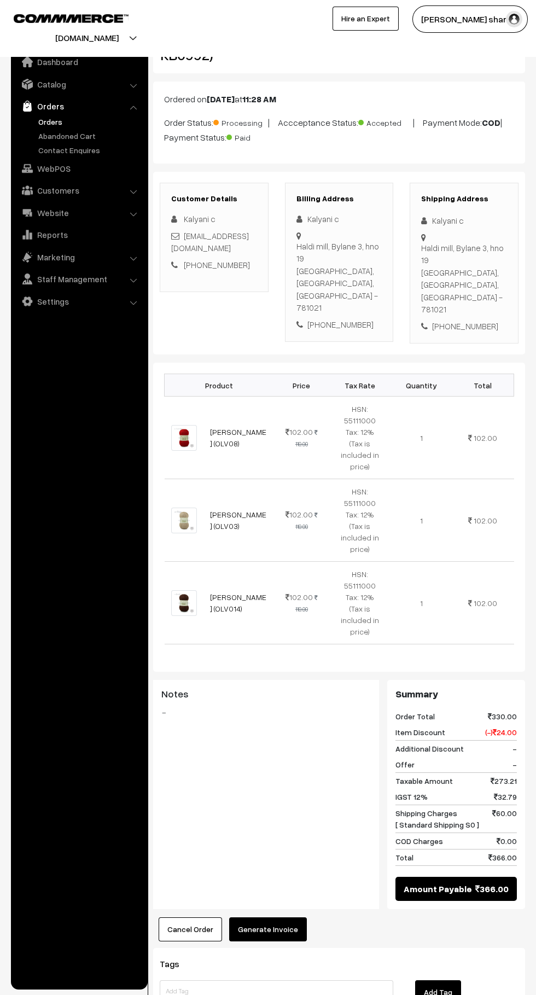
scroll to position [73, 0]
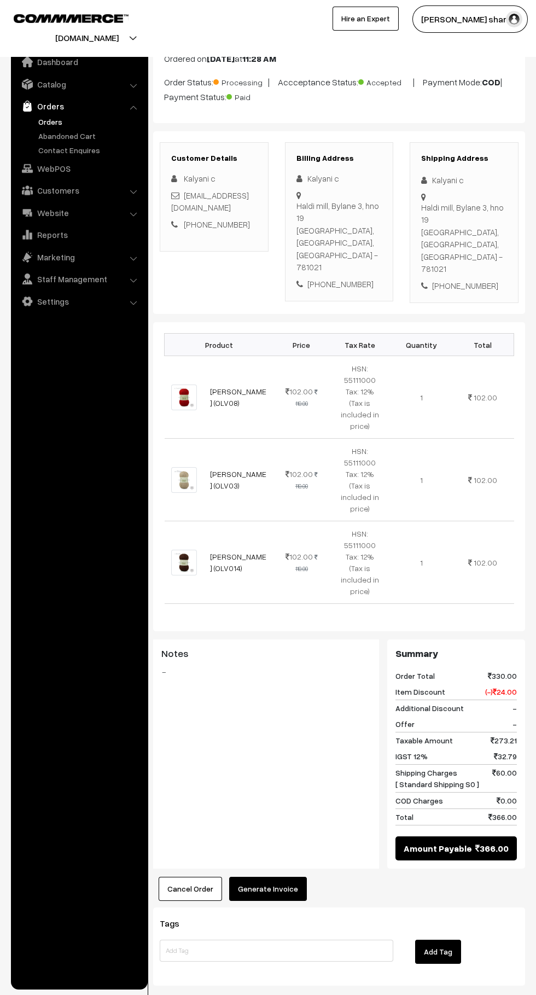
click at [281, 877] on button "Generate Invoice" at bounding box center [268, 889] width 78 height 24
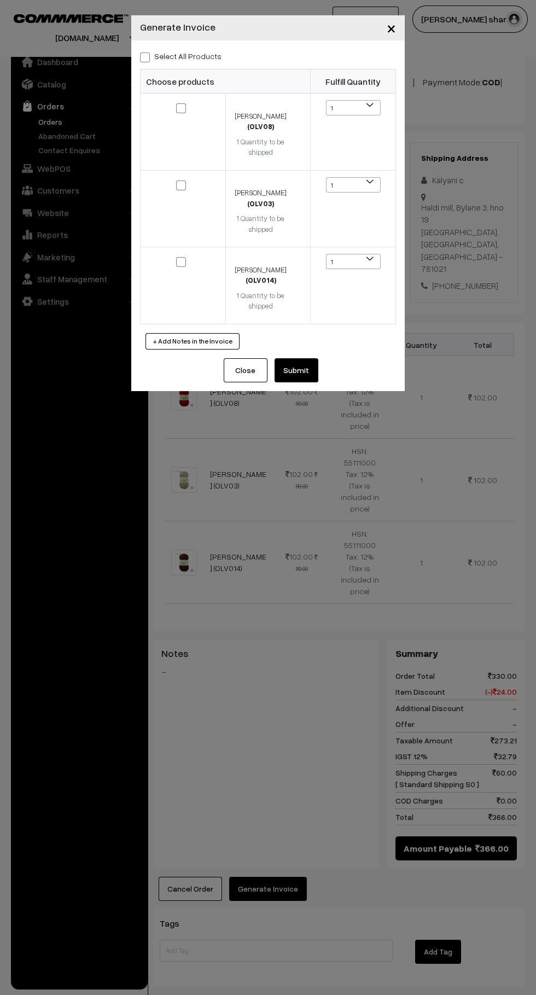
click at [147, 55] on span at bounding box center [145, 58] width 10 height 10
click at [147, 55] on input "Select All Products" at bounding box center [143, 55] width 7 height 7
checkbox input "true"
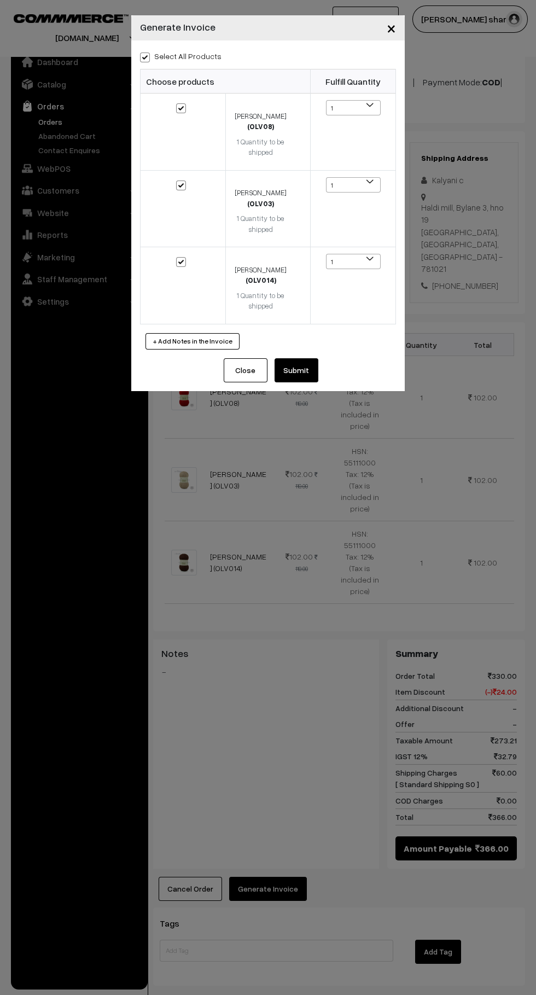
checkbox input "true"
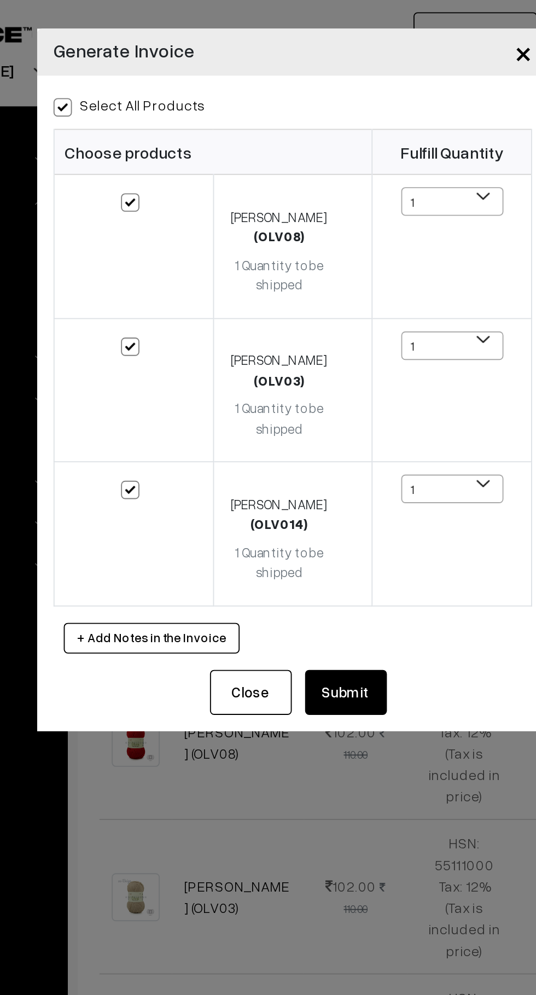
click at [143, 55] on span at bounding box center [145, 58] width 10 height 10
click at [143, 55] on input "Select All Products" at bounding box center [143, 55] width 7 height 7
checkbox input "false"
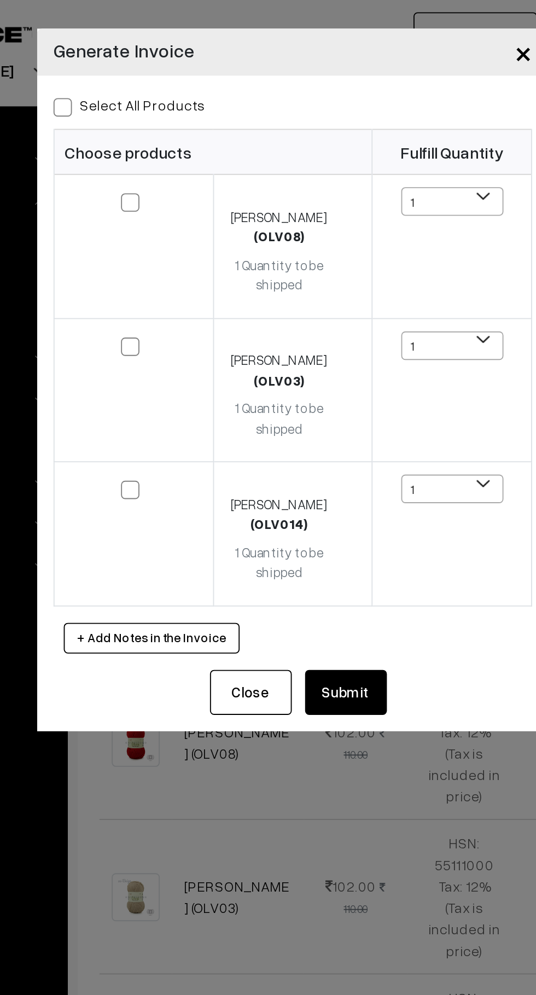
checkbox input "false"
click at [141, 56] on span at bounding box center [145, 58] width 10 height 10
click at [141, 56] on input "Select All Products" at bounding box center [143, 55] width 7 height 7
checkbox input "true"
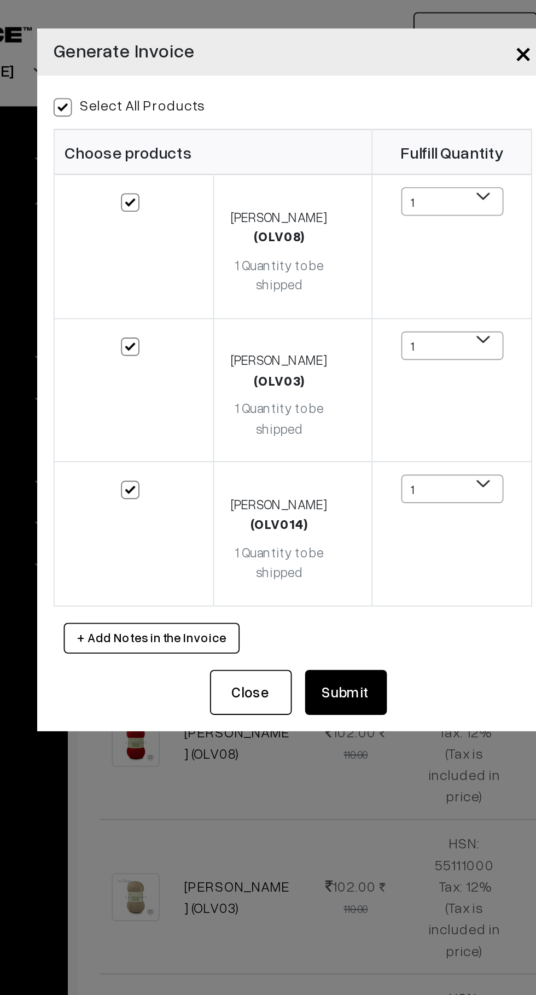
checkbox input "true"
click at [302, 371] on button "Submit" at bounding box center [297, 370] width 44 height 24
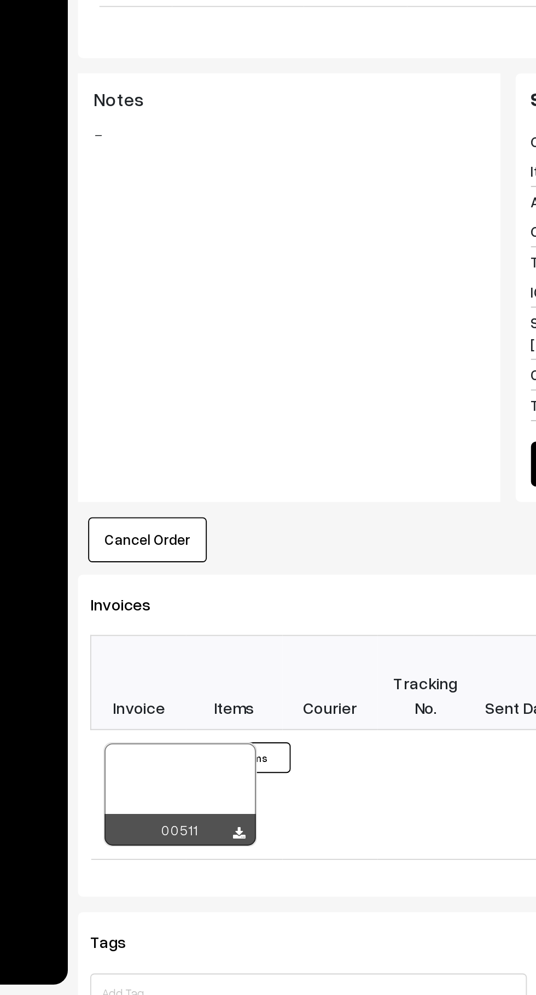
scroll to position [219, 0]
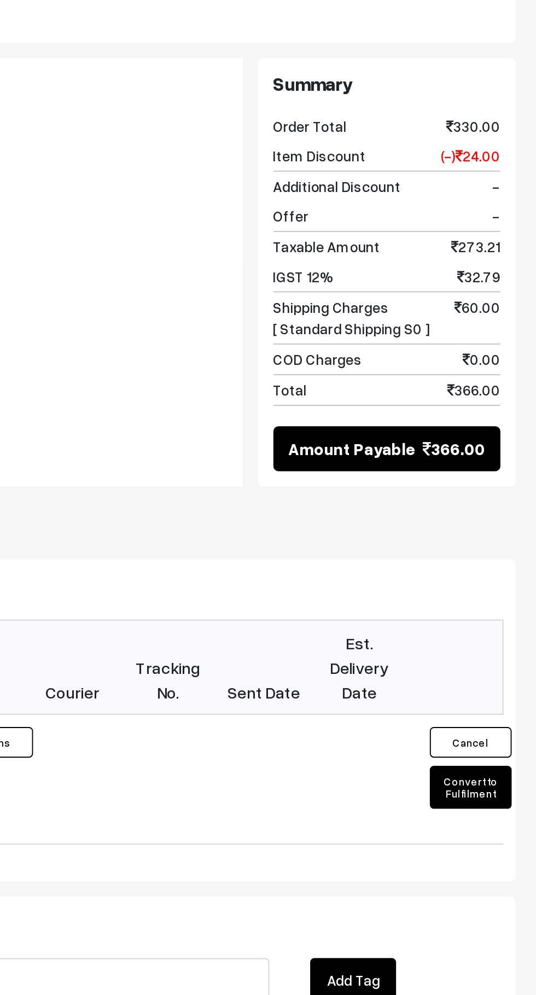
click at [502, 873] on button "Convert to Fulfilment" at bounding box center [501, 884] width 44 height 23
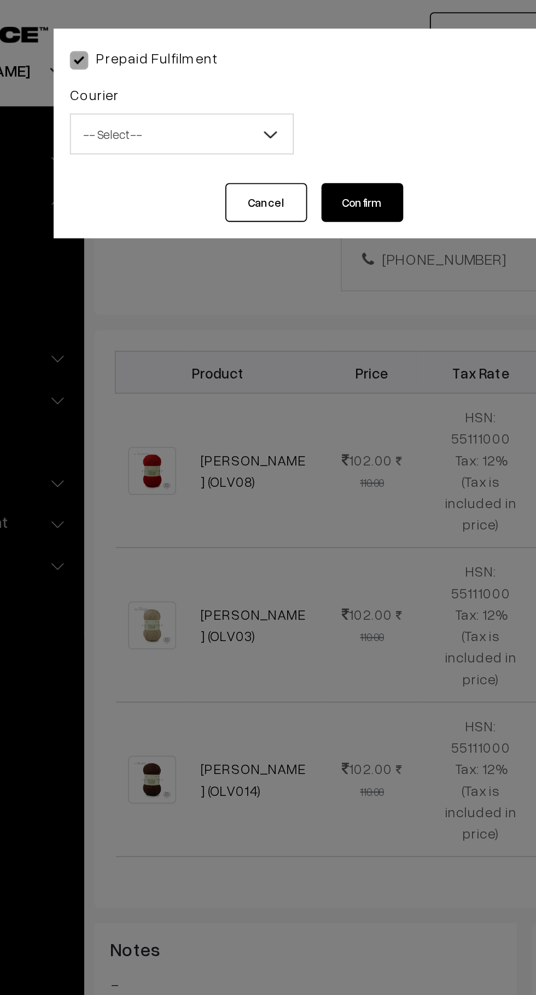
click at [212, 71] on span "-- Select --" at bounding box center [200, 71] width 119 height 19
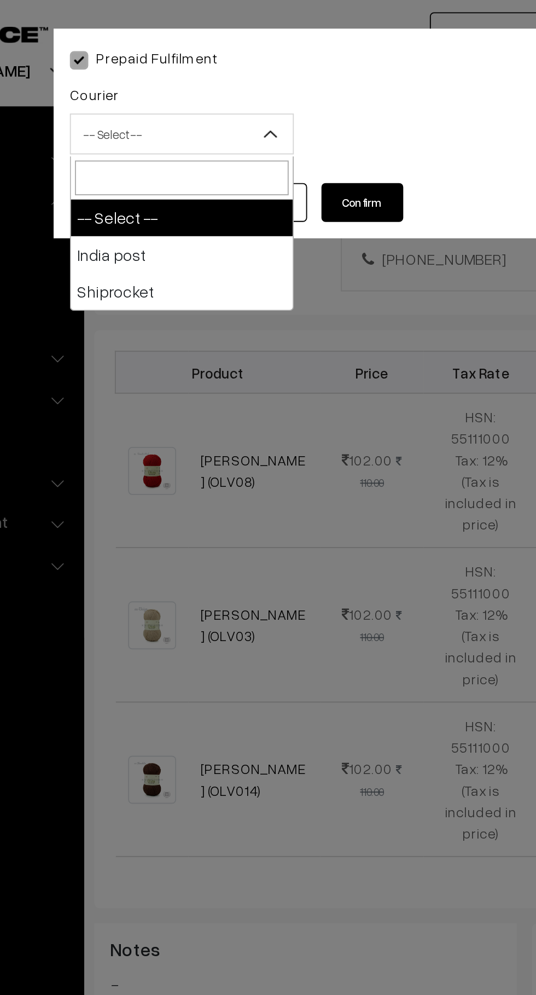
select select "1"
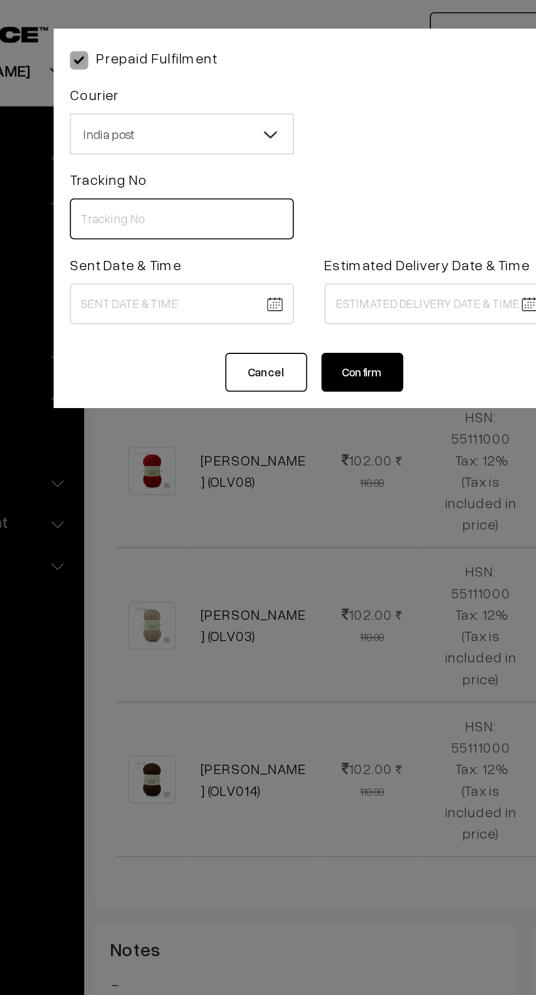
click at [177, 117] on input "text" at bounding box center [200, 117] width 120 height 22
type input "-------"
click at [193, 159] on body "Thank you for showing interest. Our team will call you shortly. Close knitbirds…" at bounding box center [268, 497] width 536 height 1432
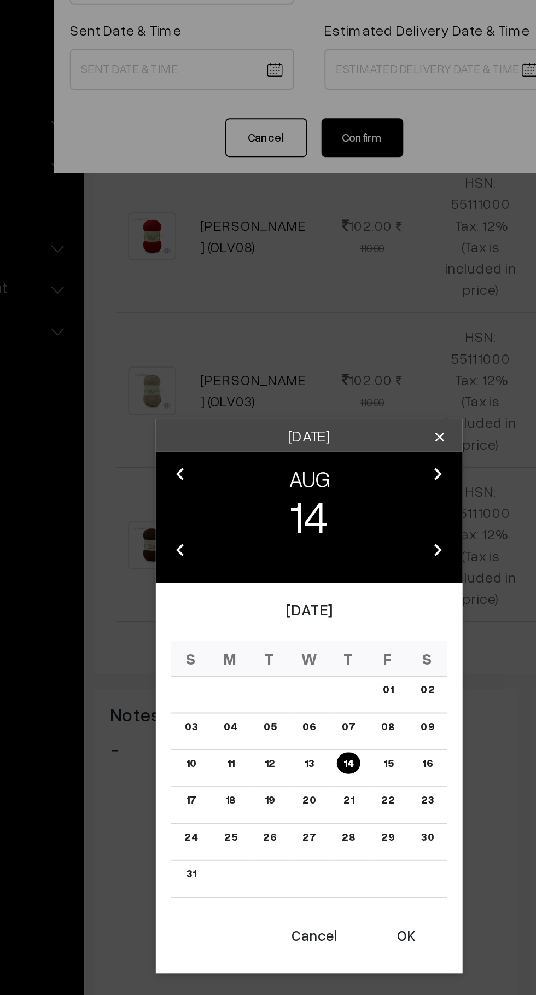
click at [323, 632] on button "OK" at bounding box center [320, 626] width 44 height 24
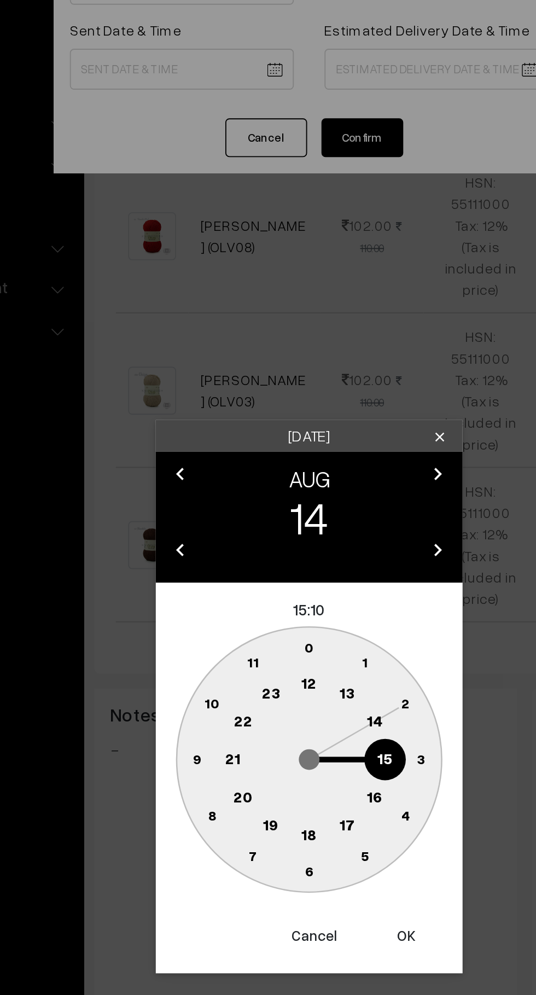
click at [216, 502] on text "10" at bounding box center [216, 501] width 8 height 9
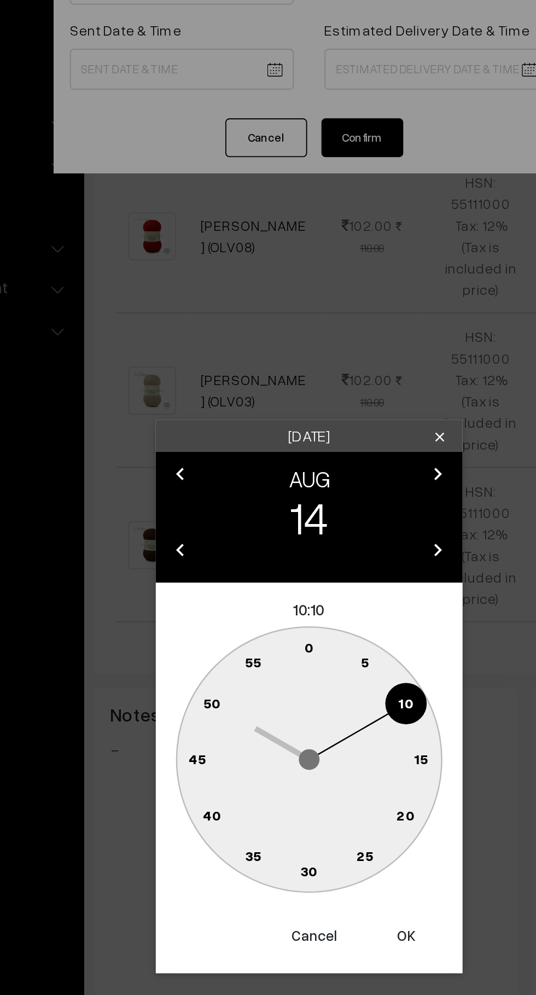
click at [270, 474] on text "0" at bounding box center [268, 471] width 5 height 9
type input "14-08-2025 10:00"
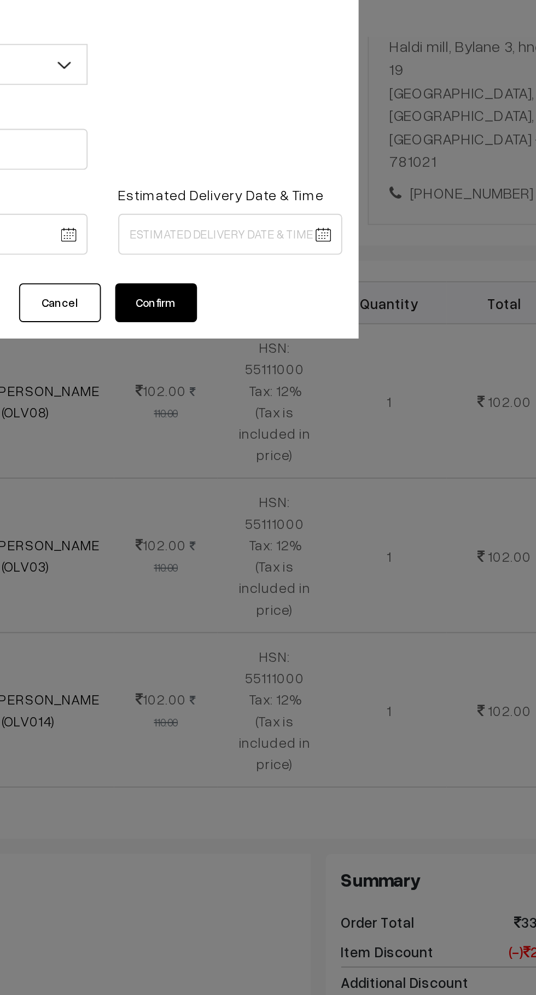
click at [334, 164] on body "Thank you for showing interest. Our team will call you shortly. Close knitbirds…" at bounding box center [268, 497] width 536 height 1432
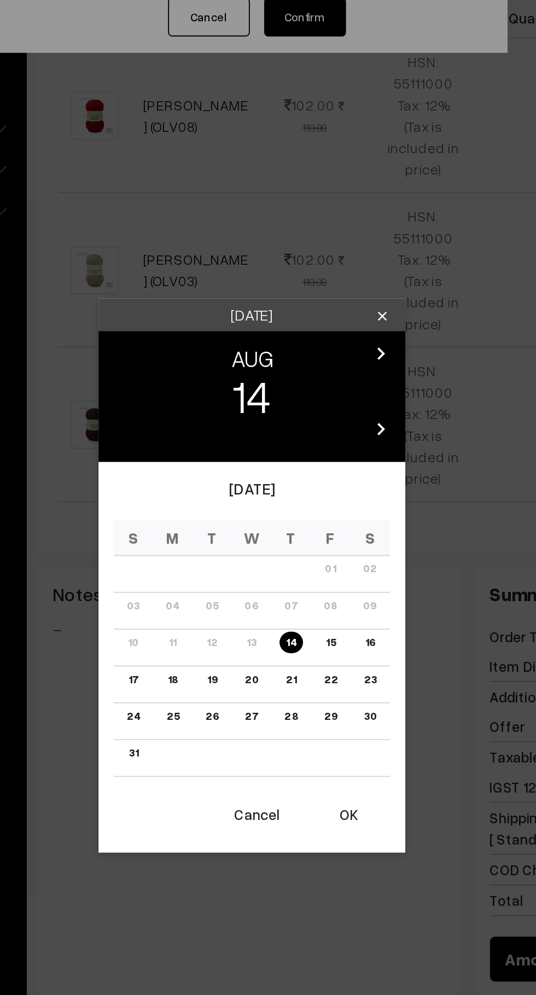
click at [289, 553] on link "21" at bounding box center [289, 553] width 12 height 11
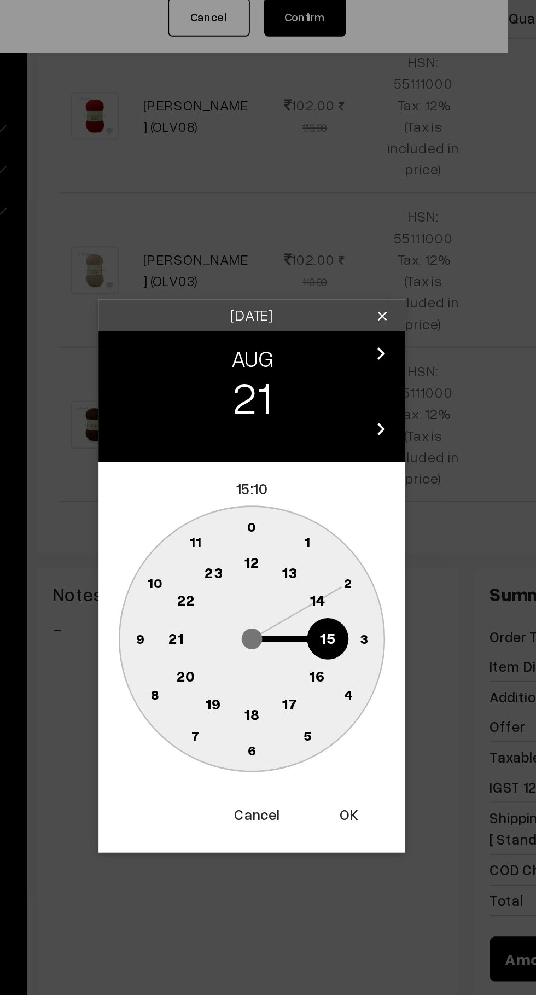
click at [304, 556] on text "16" at bounding box center [303, 551] width 9 height 10
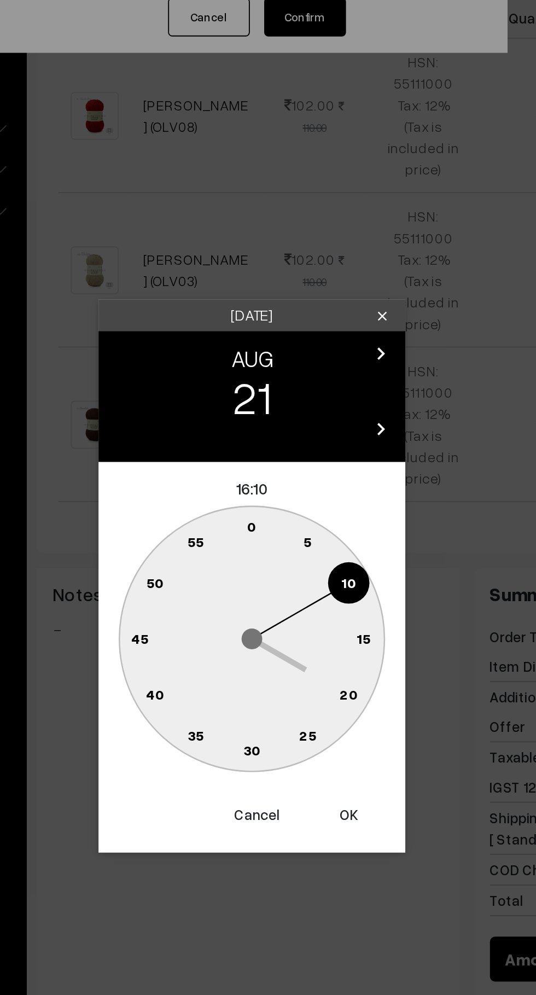
click at [268, 471] on text "0" at bounding box center [268, 471] width 5 height 9
type input "21-08-2025 16:00"
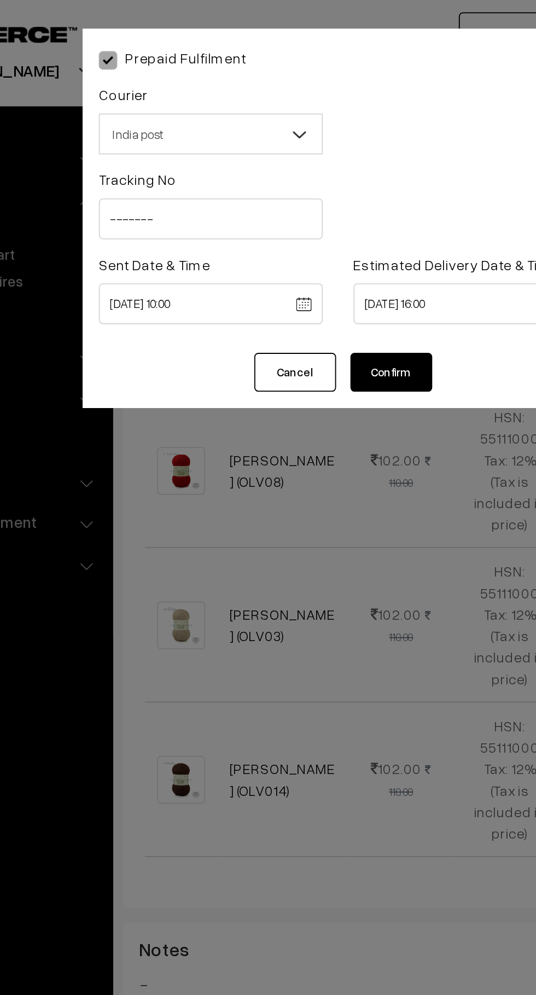
click at [298, 207] on button "Confirm" at bounding box center [297, 199] width 44 height 21
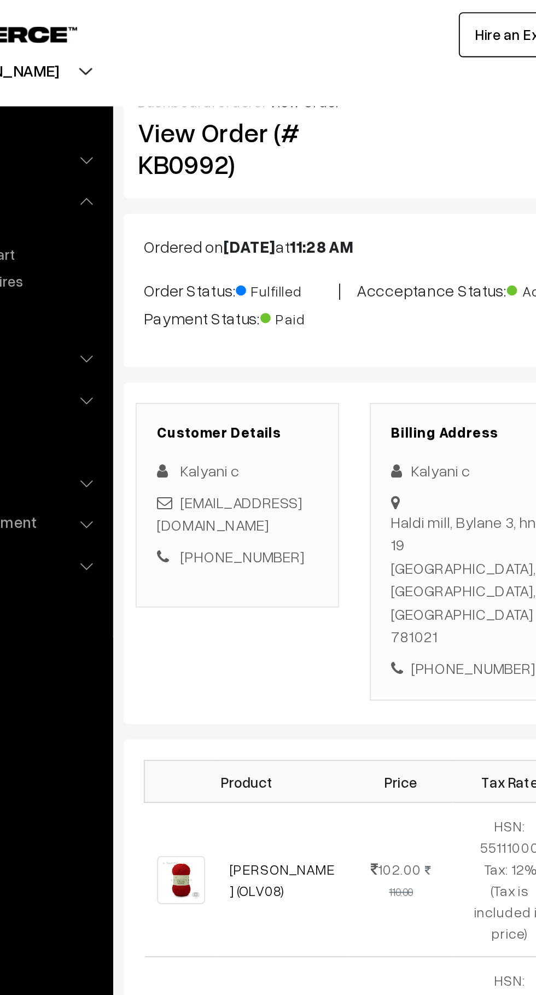
click at [211, 55] on link "orders" at bounding box center [216, 54] width 24 height 9
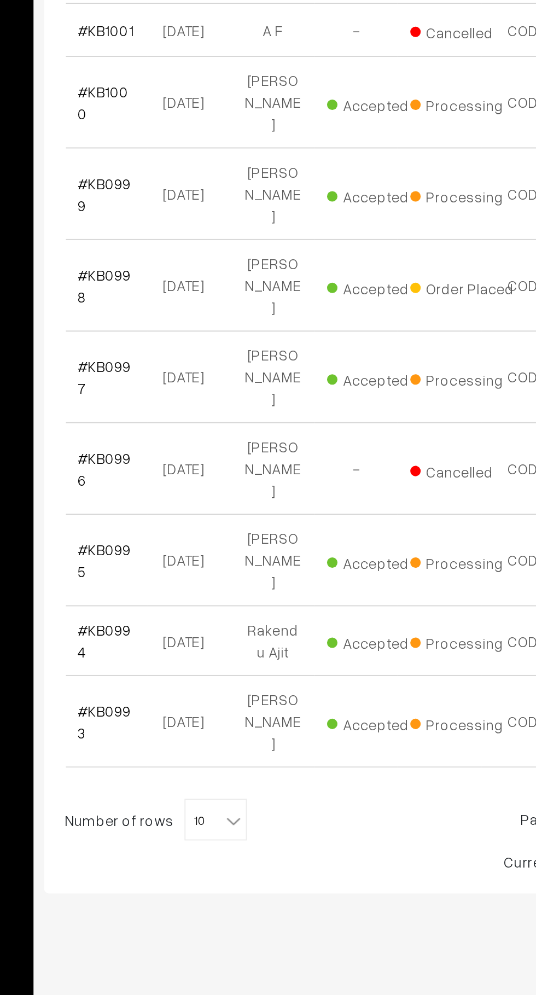
click at [244, 737] on span "10" at bounding box center [244, 748] width 32 height 22
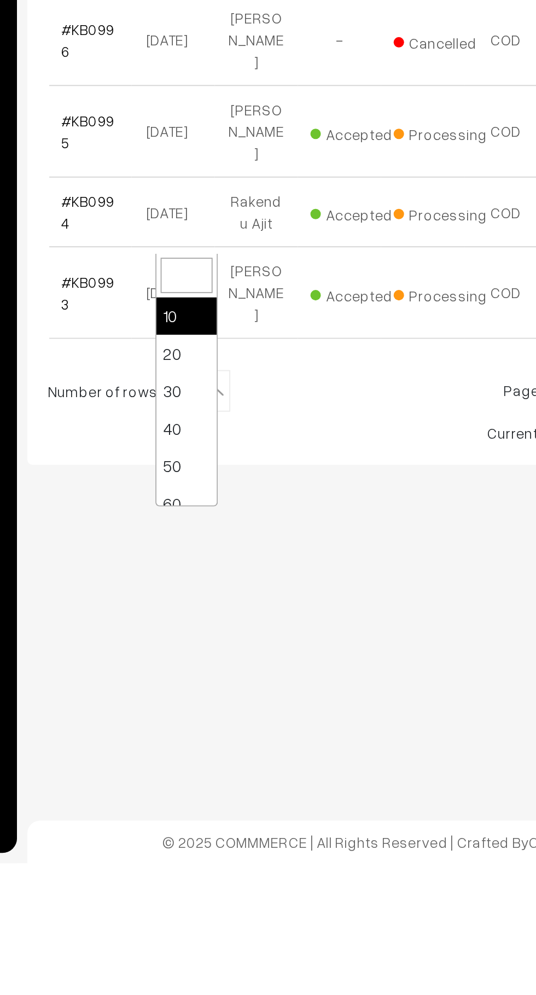
select select "50"
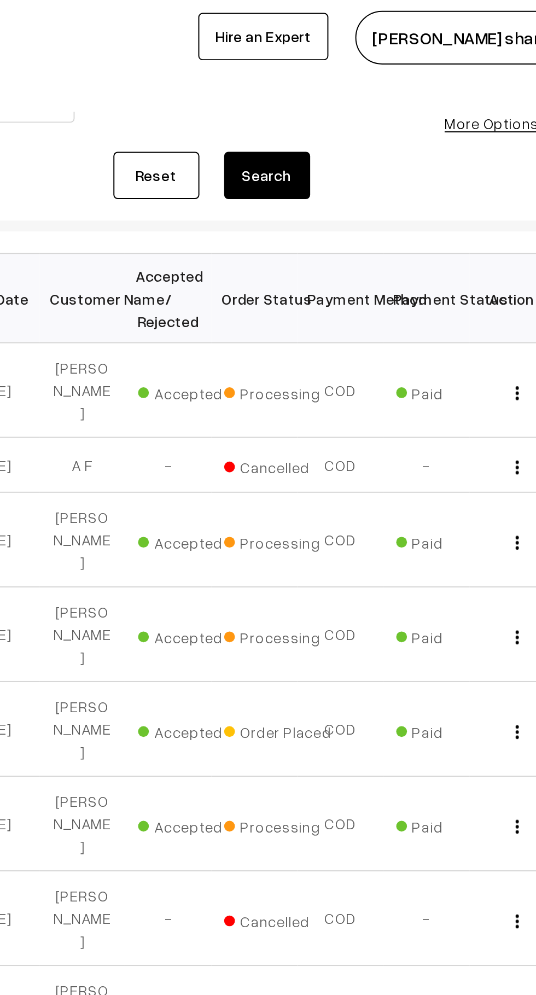
scroll to position [95, 0]
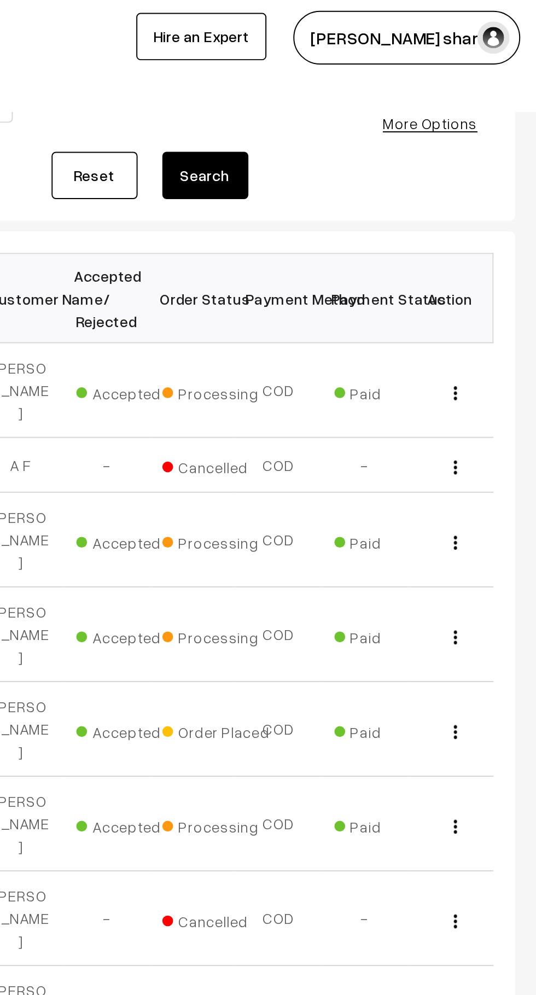
click at [513, 16] on img "button" at bounding box center [514, 19] width 16 height 16
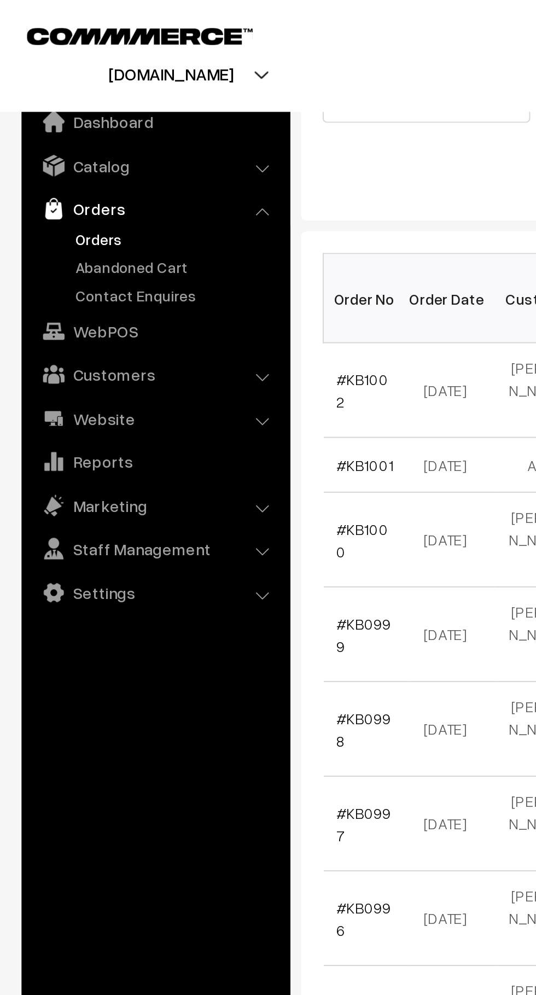
click at [109, 106] on link "Orders" at bounding box center [79, 106] width 130 height 20
click at [125, 83] on link "Catalog" at bounding box center [79, 84] width 130 height 20
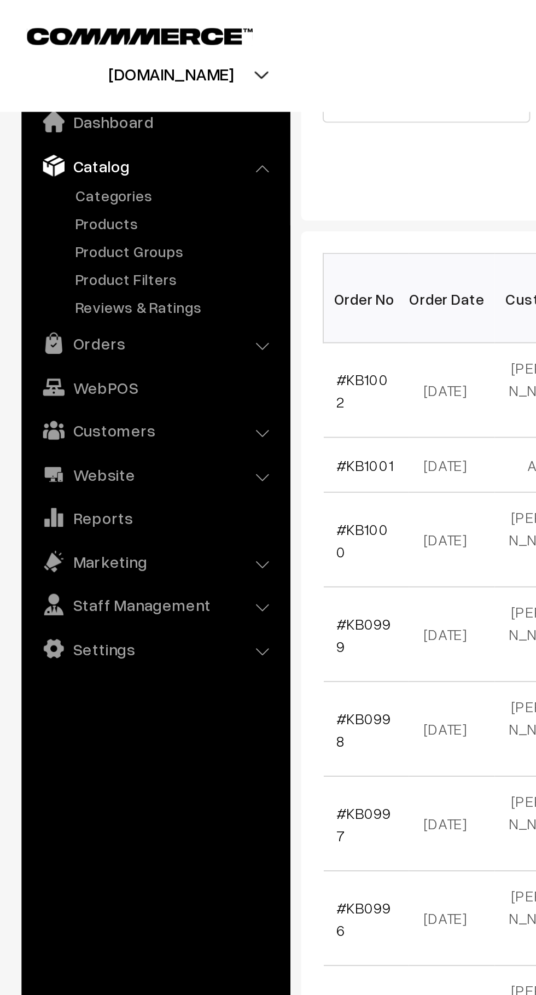
click at [72, 131] on link "Product Groups" at bounding box center [90, 127] width 108 height 11
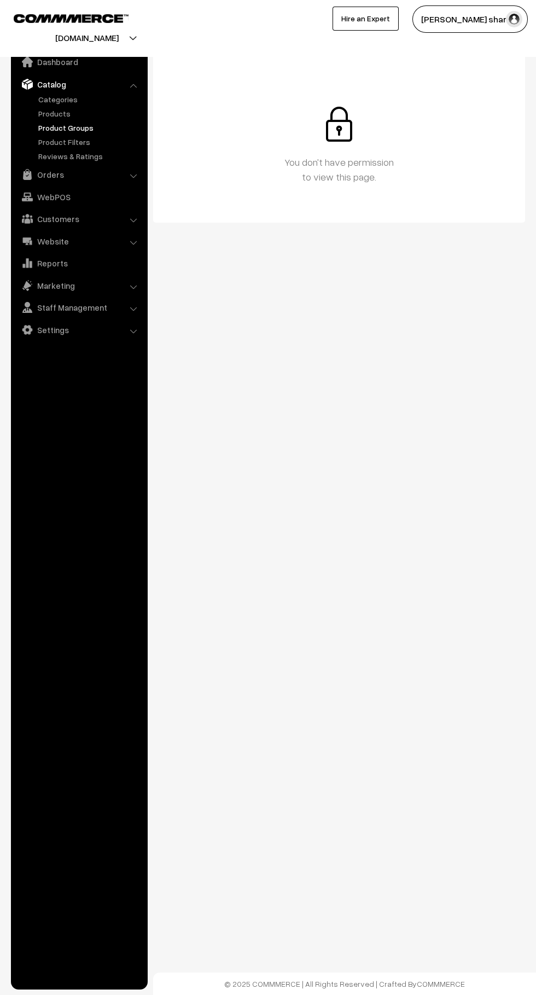
click at [117, 179] on link "Orders" at bounding box center [79, 175] width 130 height 20
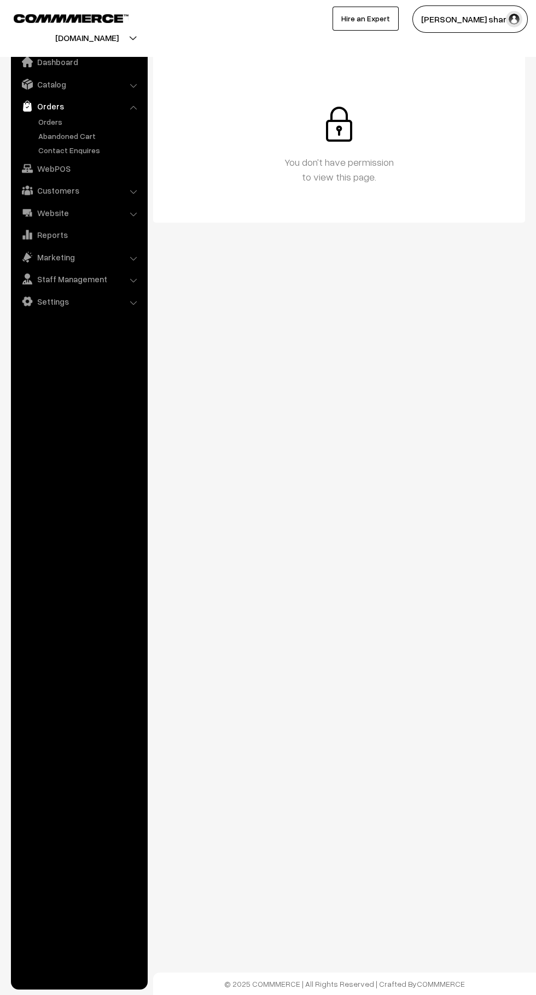
click at [69, 121] on link "Orders" at bounding box center [90, 121] width 108 height 11
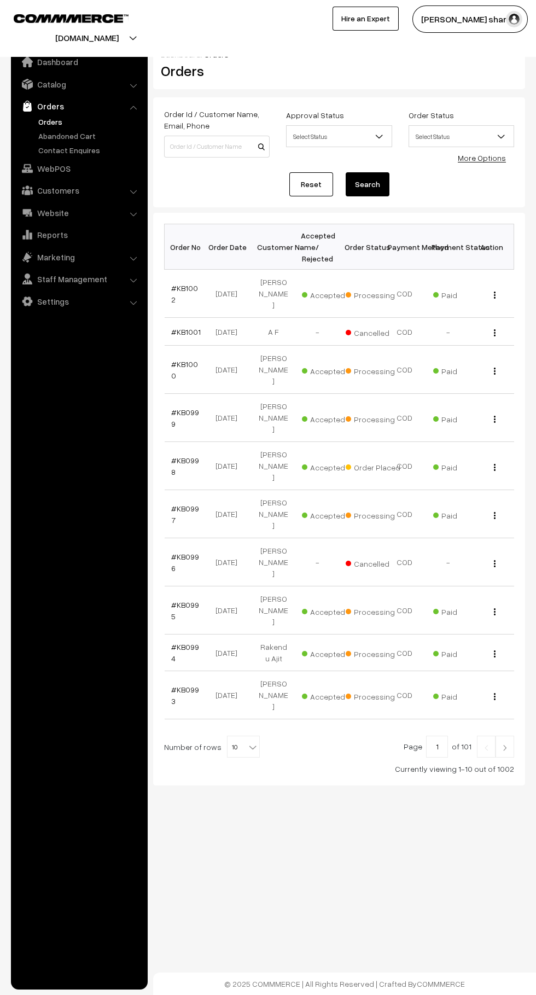
click at [90, 134] on link "Abandoned Cart" at bounding box center [90, 135] width 108 height 11
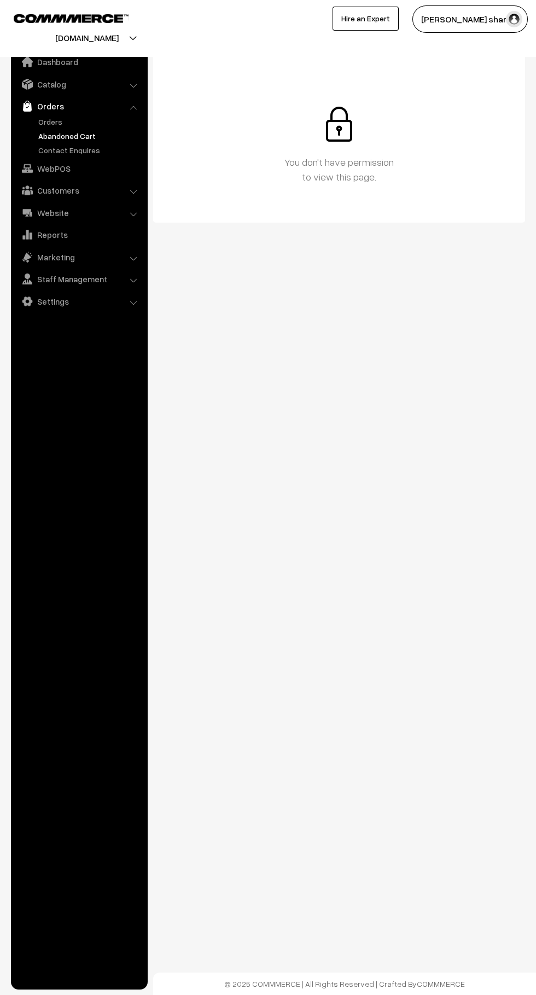
click at [65, 136] on link "Abandoned Cart" at bounding box center [90, 135] width 108 height 11
click at [62, 117] on link "Orders" at bounding box center [90, 121] width 108 height 11
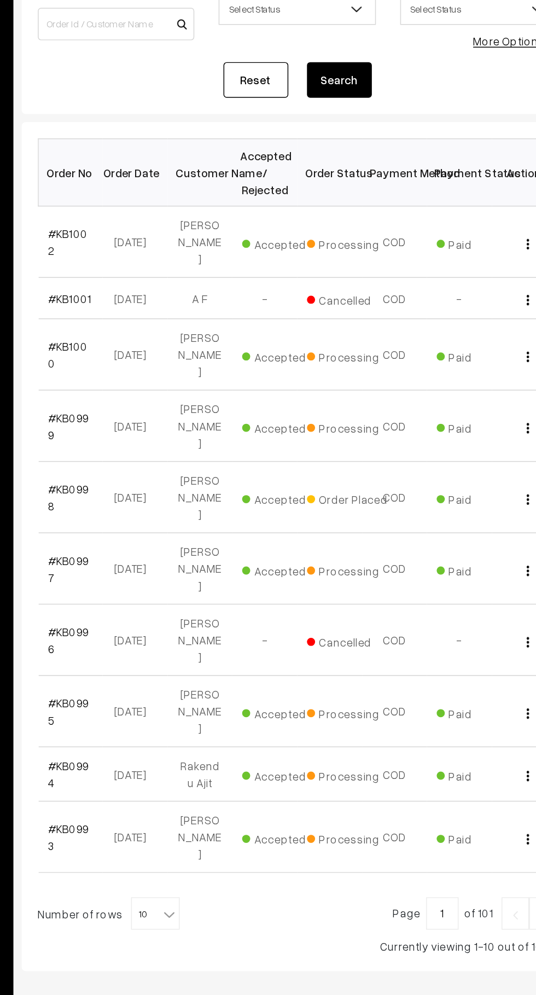
click at [194, 504] on link "#KB0997" at bounding box center [185, 514] width 28 height 21
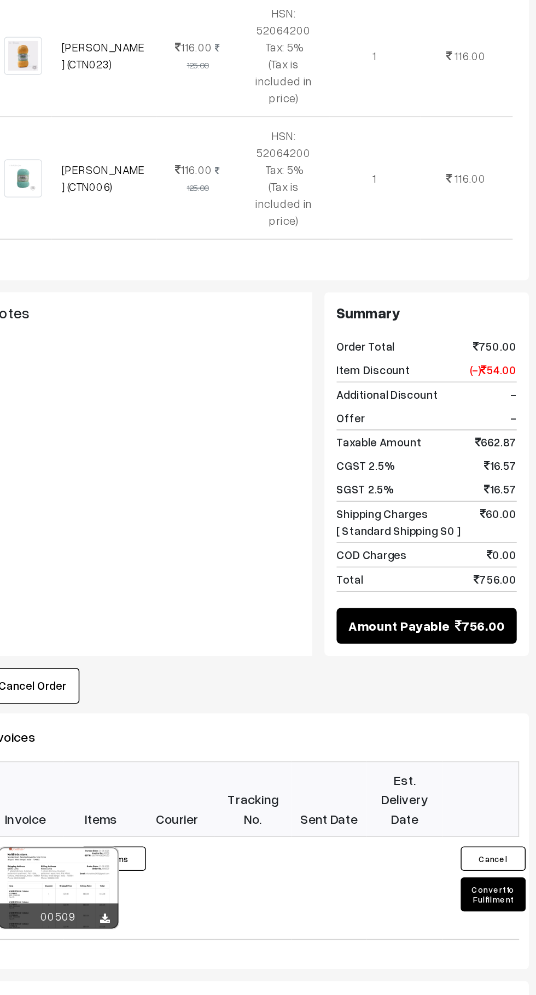
scroll to position [457, 0]
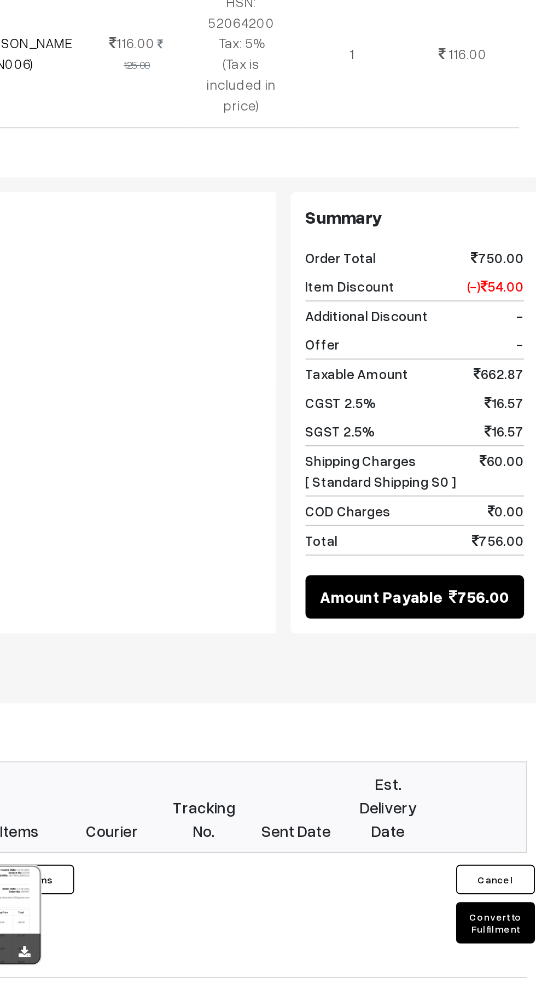
click at [497, 840] on button "Convert to Fulfilment" at bounding box center [501, 851] width 44 height 23
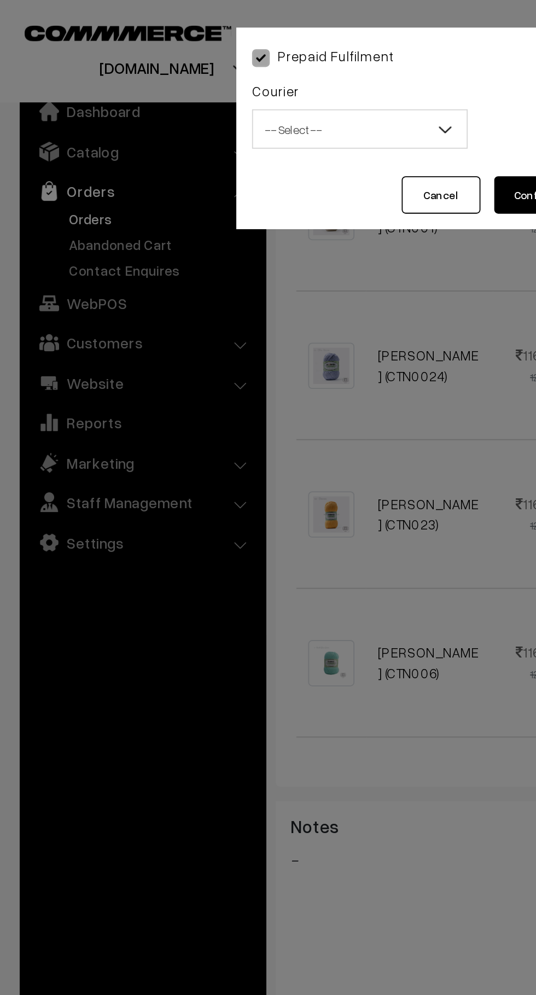
click at [221, 77] on span "-- Select --" at bounding box center [200, 71] width 119 height 19
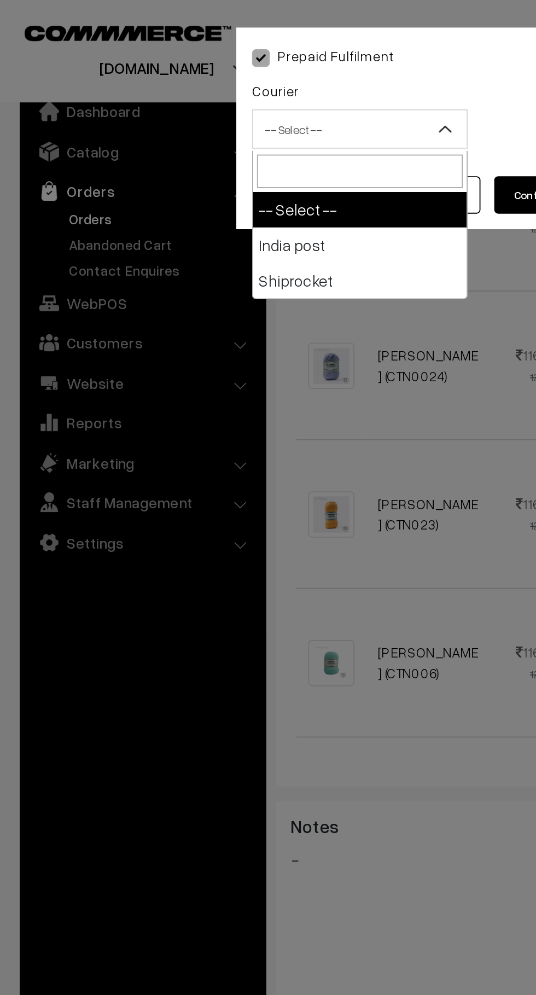
select select "1"
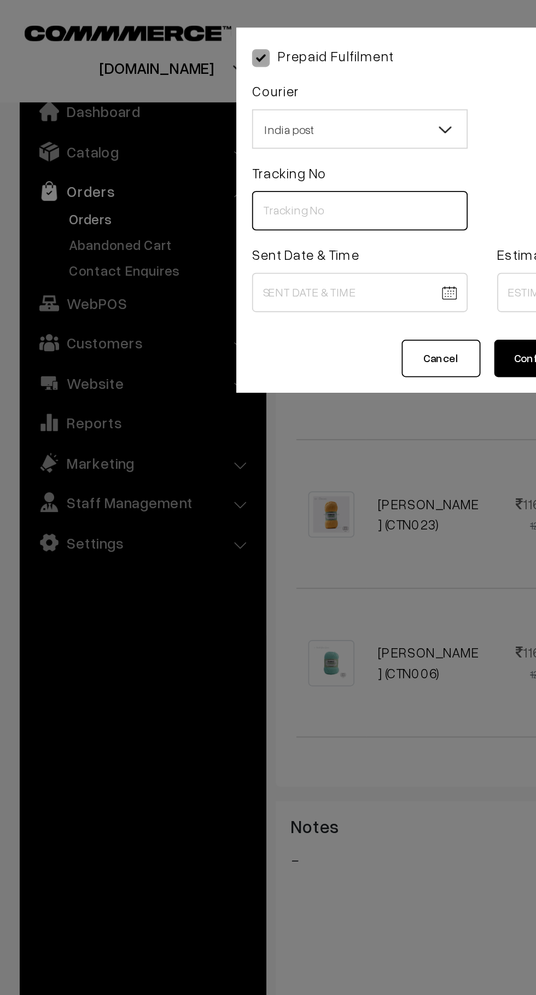
click at [193, 121] on input "text" at bounding box center [200, 117] width 120 height 22
type input "---"
click at [195, 163] on body "Thank you for showing interest. Our team will call you shortly. Close knitbirds…" at bounding box center [268, 361] width 536 height 1637
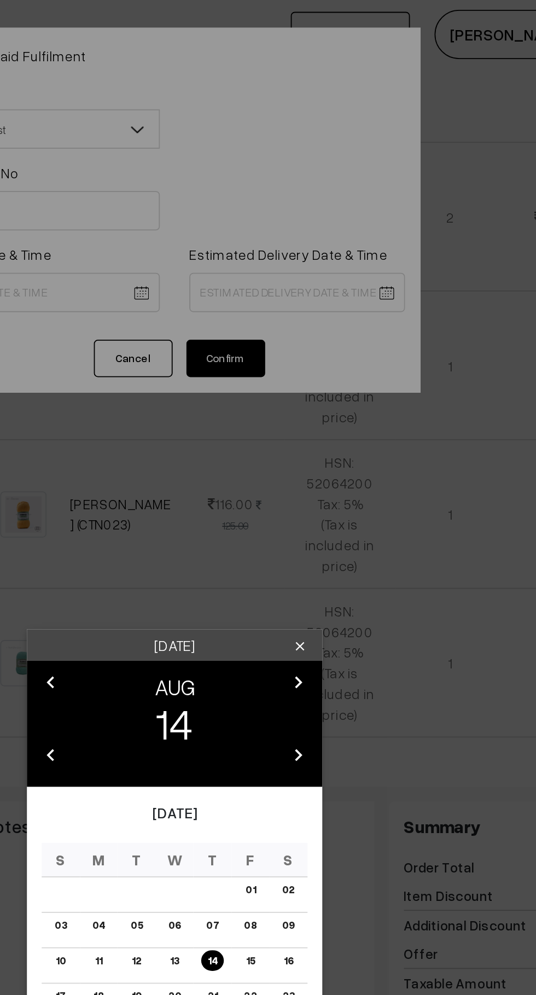
click at [245, 199] on div "Thursday clear chevron_left AUG chevron_right 14 chevron_left 2025 chevron_righ…" at bounding box center [268, 497] width 536 height 995
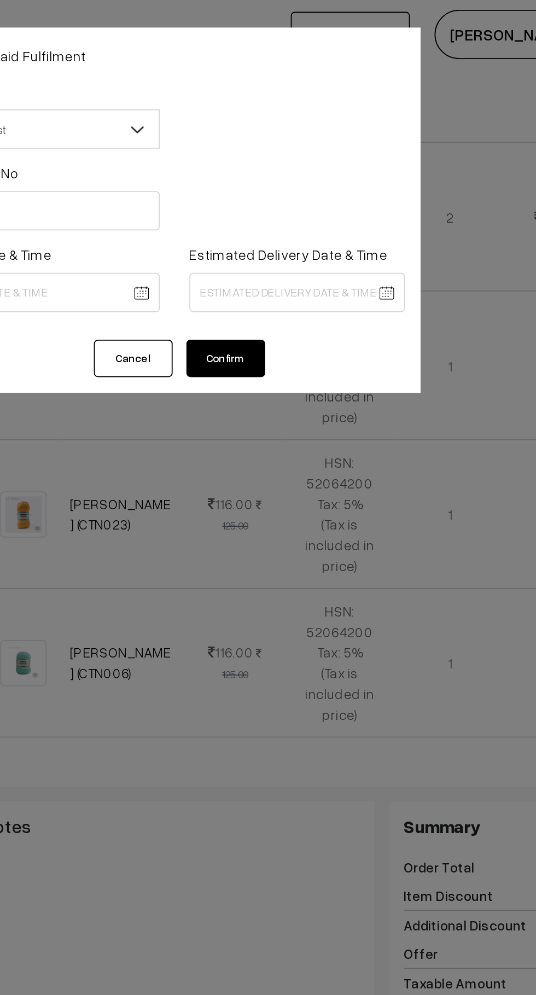
click at [250, 196] on button "Cancel" at bounding box center [245, 199] width 44 height 21
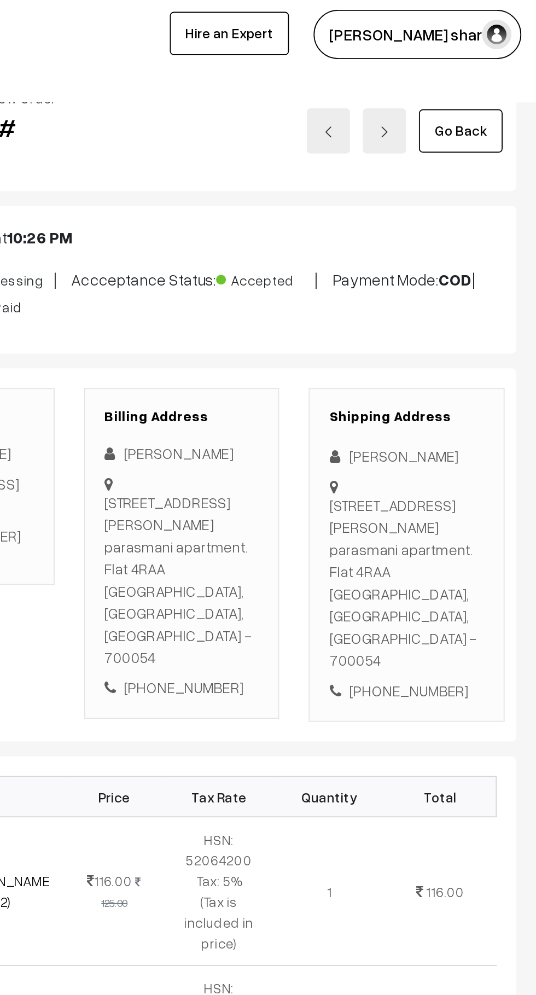
scroll to position [0, 0]
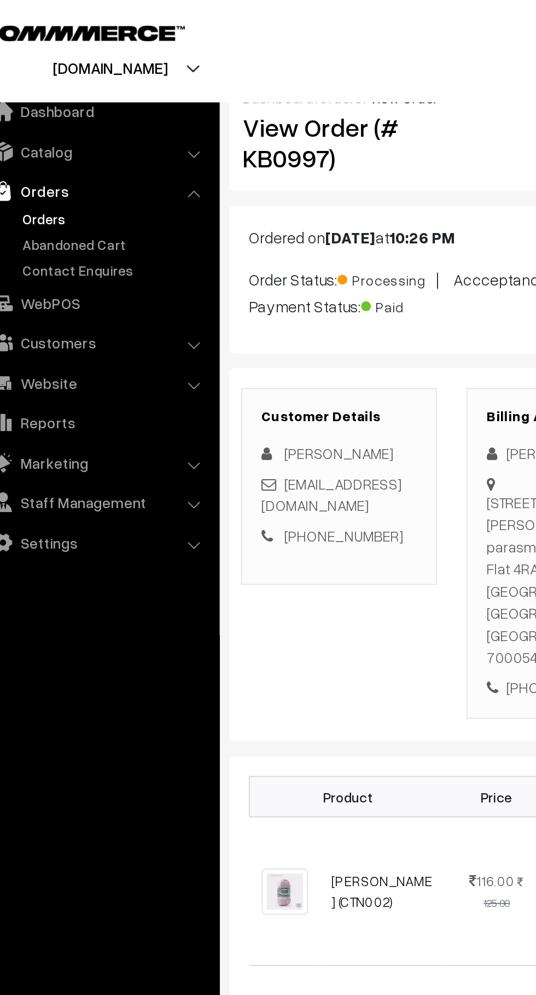
click at [216, 56] on link "orders" at bounding box center [216, 54] width 24 height 9
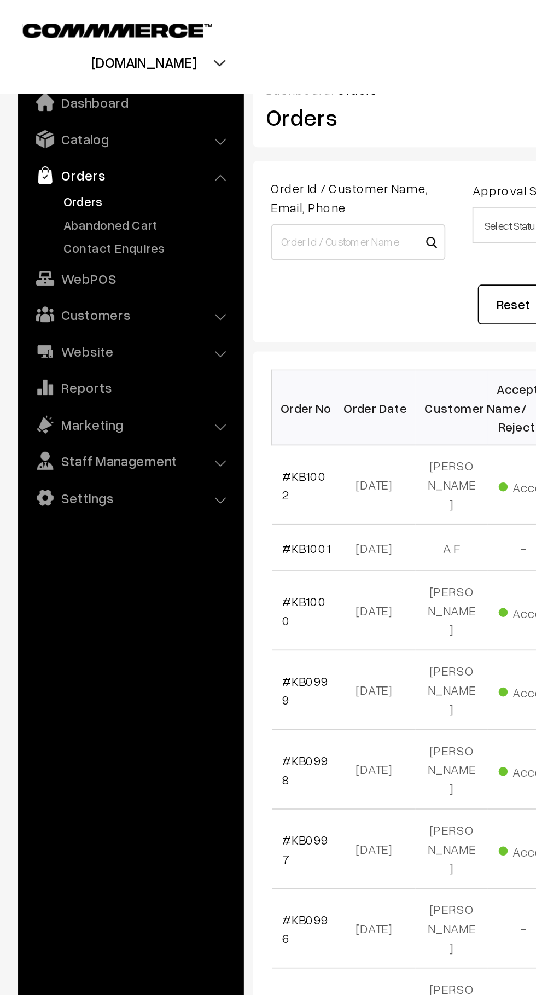
click at [88, 124] on link "Orders" at bounding box center [90, 121] width 108 height 11
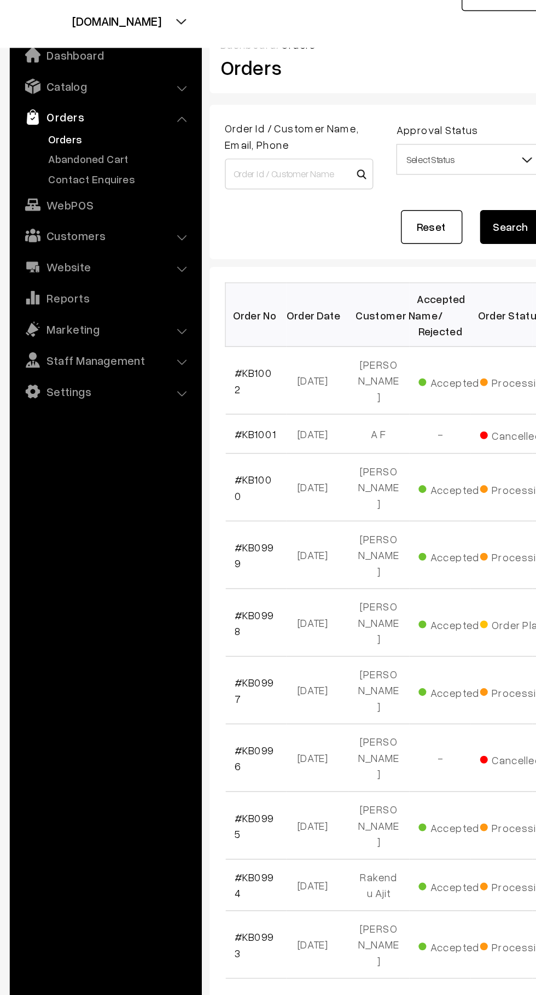
click at [98, 134] on link "Abandoned Cart" at bounding box center [90, 135] width 108 height 11
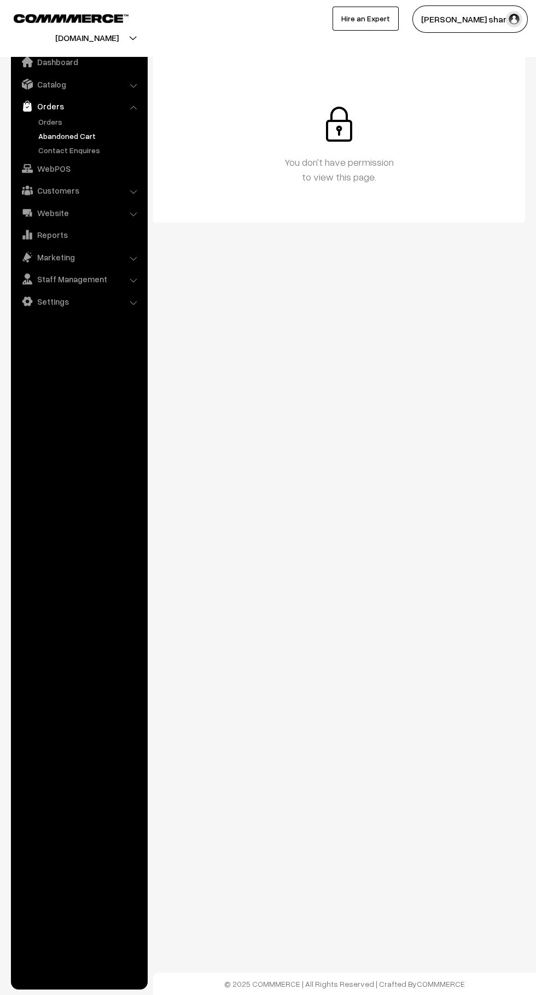
click at [488, 32] on button "Santoshi sharm…" at bounding box center [470, 18] width 115 height 27
click at [492, 132] on link "Sign Out" at bounding box center [459, 125] width 93 height 24
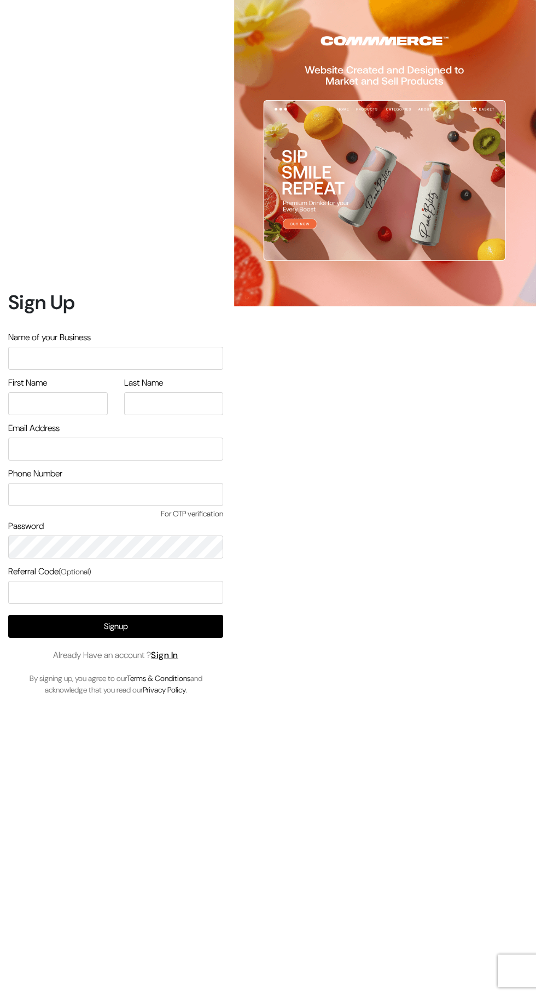
click at [175, 661] on link "Sign In" at bounding box center [164, 655] width 27 height 11
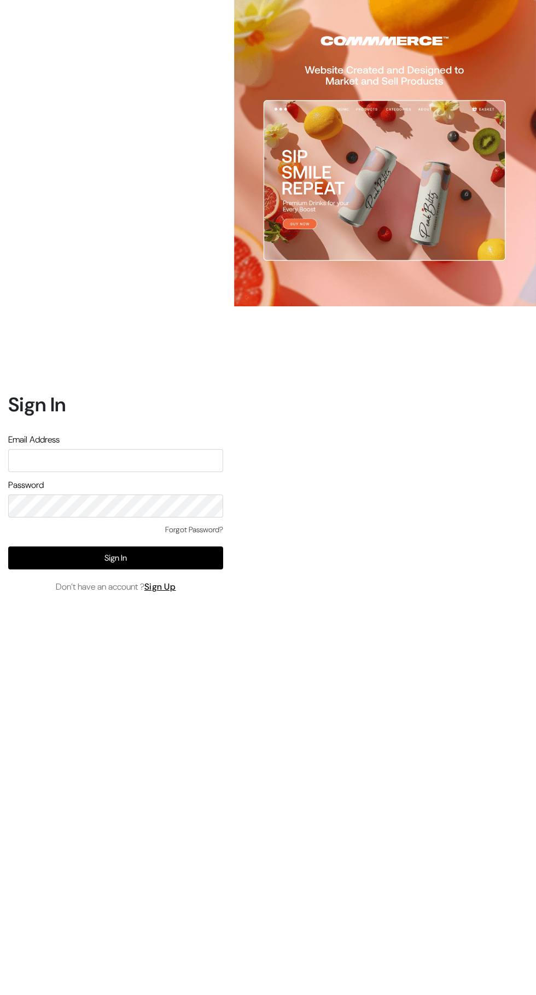
click at [177, 472] on input "text" at bounding box center [115, 460] width 215 height 23
type input "[EMAIL_ADDRESS][DOMAIN_NAME]"
click at [202, 570] on button "Sign In" at bounding box center [115, 558] width 215 height 23
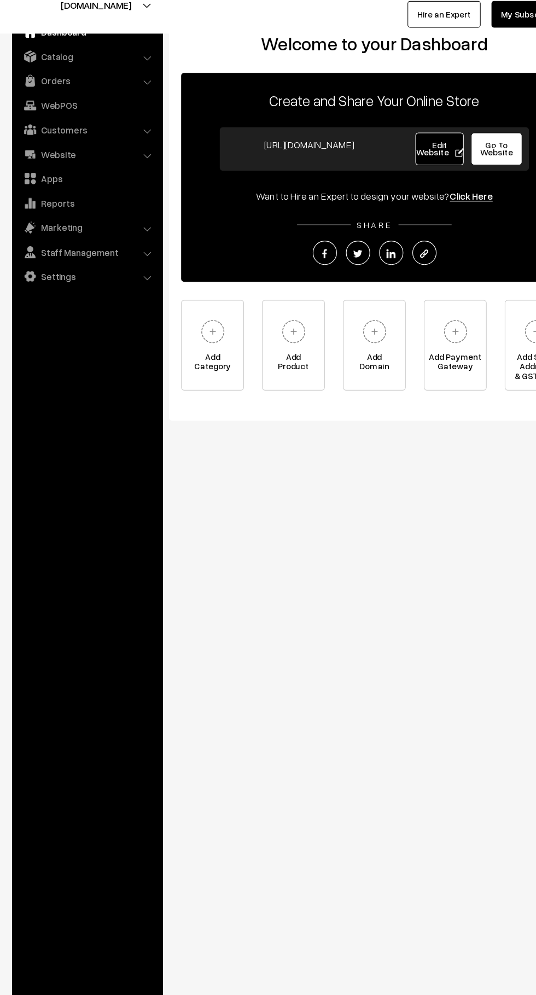
click at [133, 113] on link "Orders" at bounding box center [79, 106] width 130 height 20
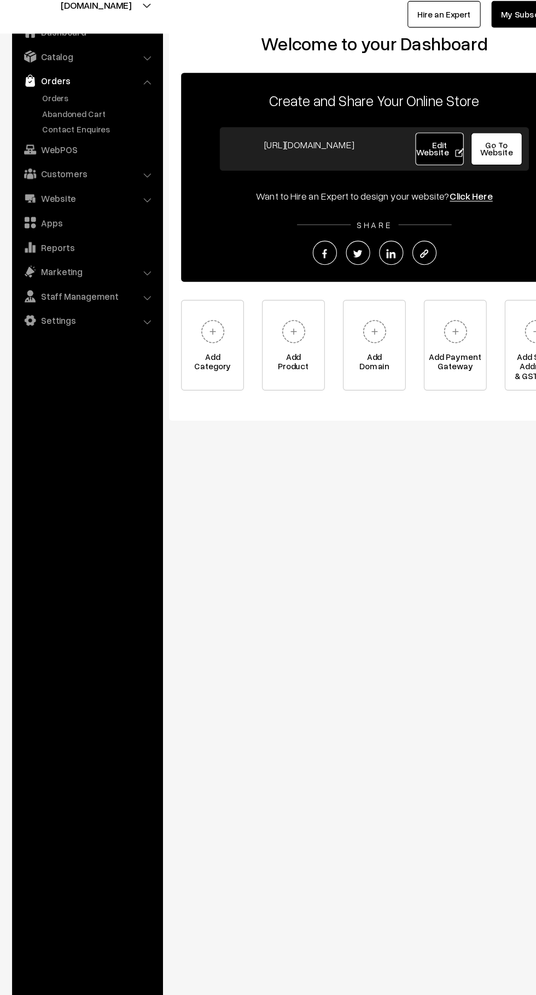
click at [69, 121] on link "Orders" at bounding box center [90, 121] width 108 height 11
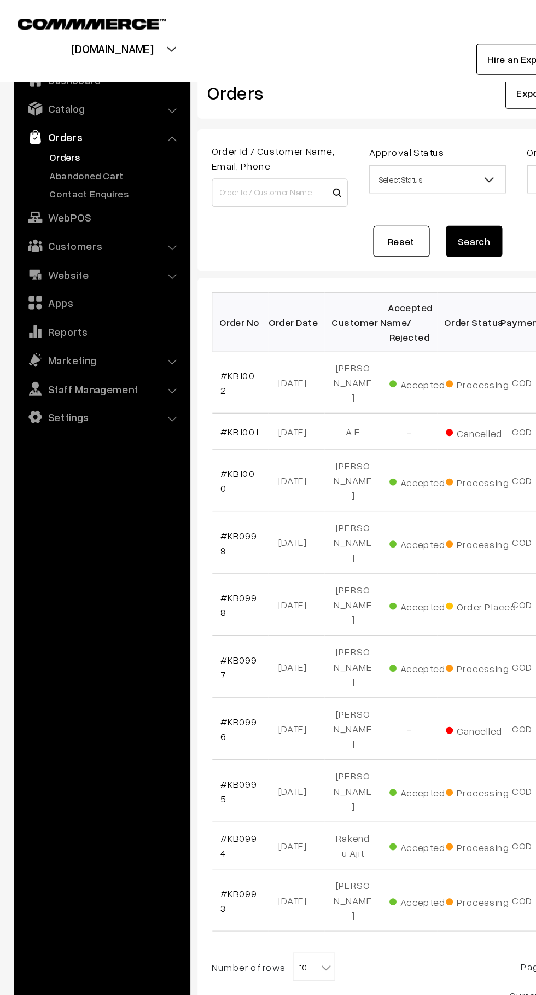
click at [91, 135] on link "Abandoned Cart" at bounding box center [90, 135] width 108 height 11
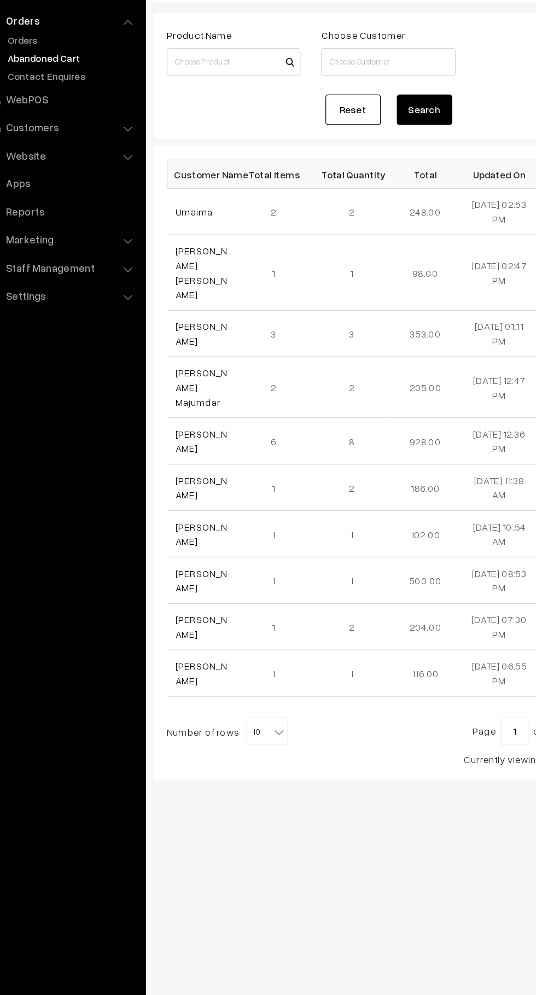
click at [191, 343] on link "Mahima" at bounding box center [191, 353] width 41 height 21
click at [191, 257] on link "Umaima" at bounding box center [186, 257] width 30 height 9
click at [190, 257] on link "Umaima" at bounding box center [186, 257] width 30 height 9
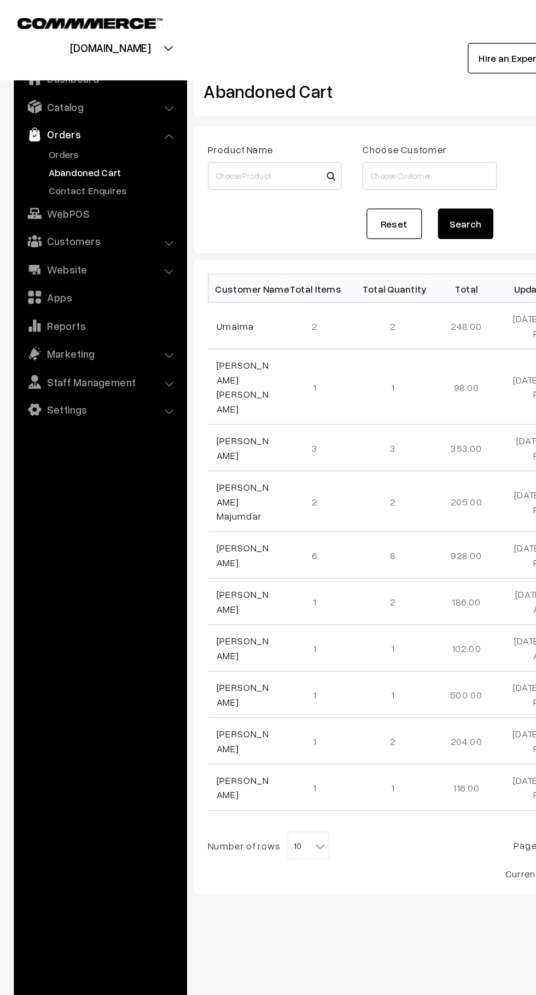
click at [59, 121] on link "Orders" at bounding box center [90, 121] width 108 height 11
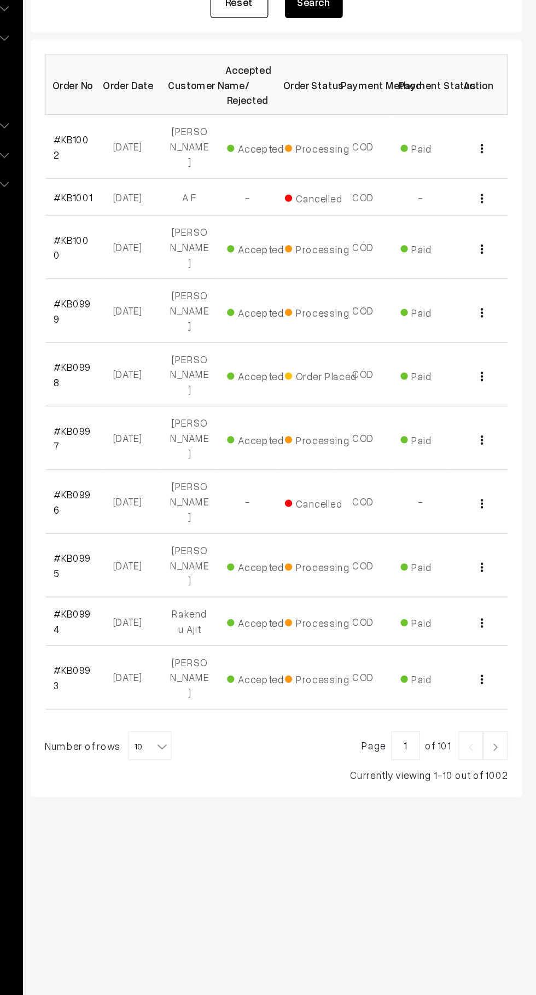
click at [240, 739] on span "10" at bounding box center [244, 750] width 32 height 22
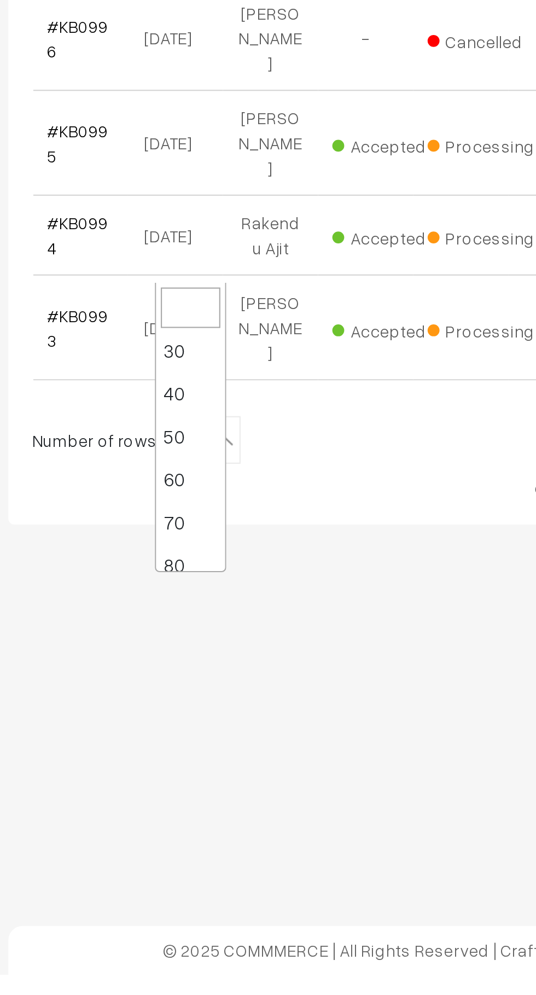
scroll to position [42, 0]
select select "80"
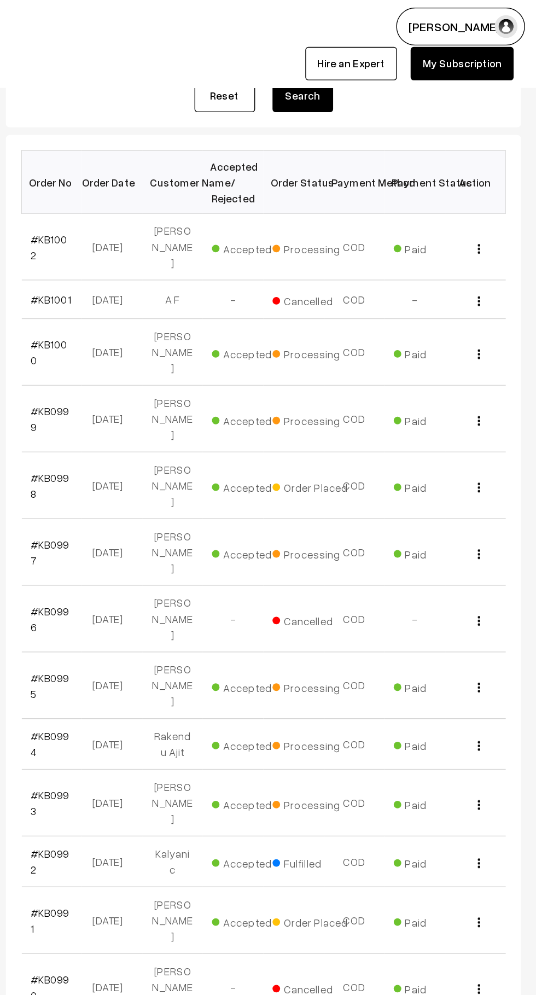
scroll to position [118, 0]
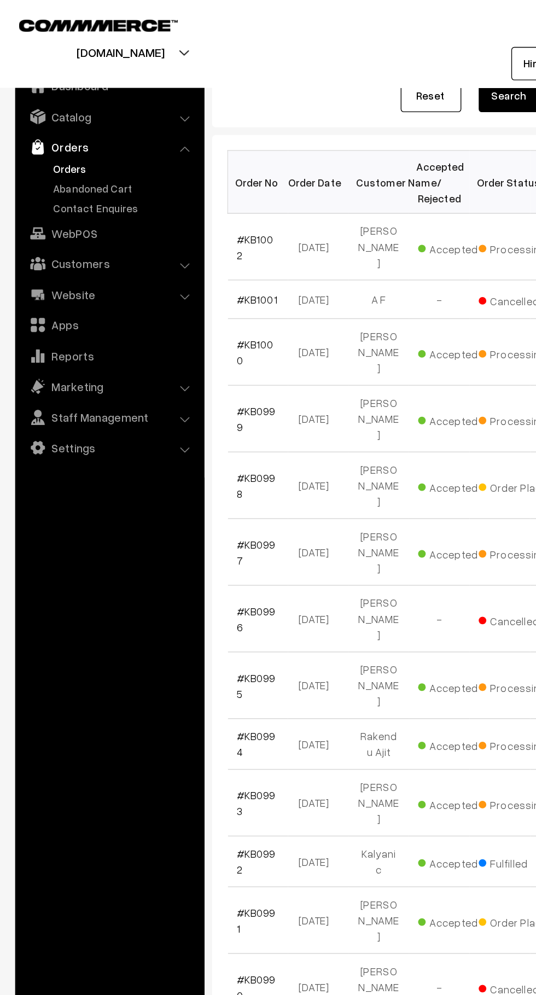
click at [54, 149] on link "Contact Enquires" at bounding box center [90, 149] width 108 height 11
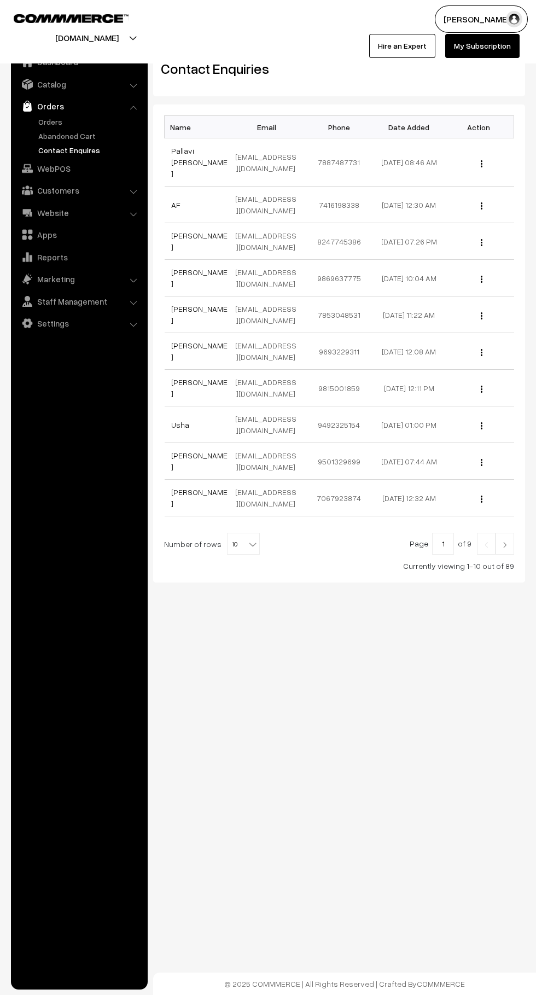
click at [62, 138] on link "Abandoned Cart" at bounding box center [90, 135] width 108 height 11
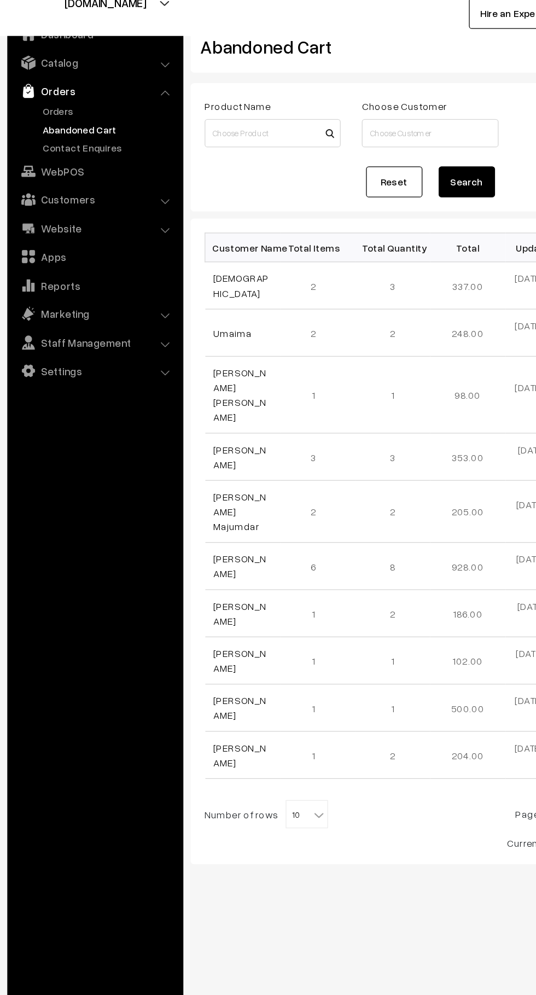
click at [175, 257] on link "[DEMOGRAPHIC_DATA]" at bounding box center [192, 257] width 43 height 21
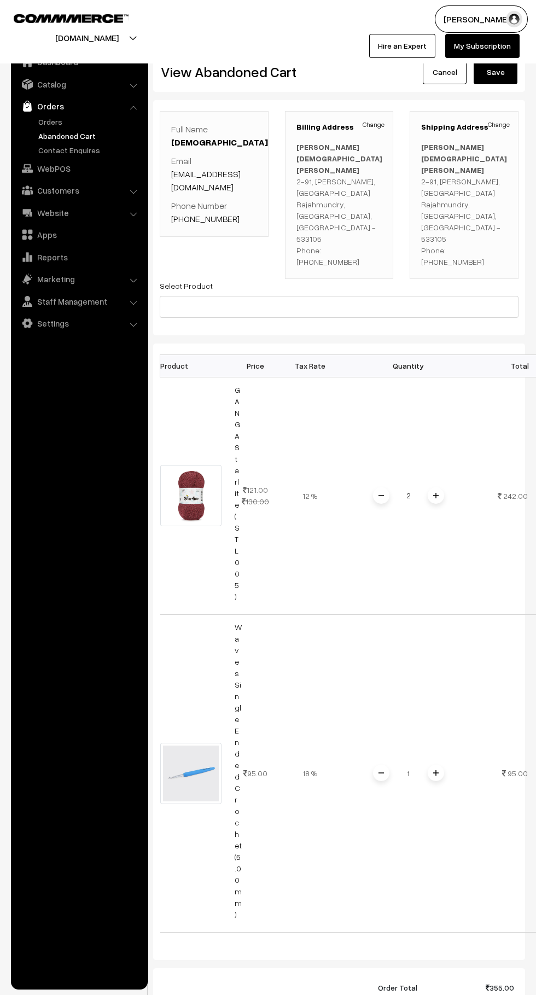
click at [59, 120] on link "Orders" at bounding box center [90, 121] width 108 height 11
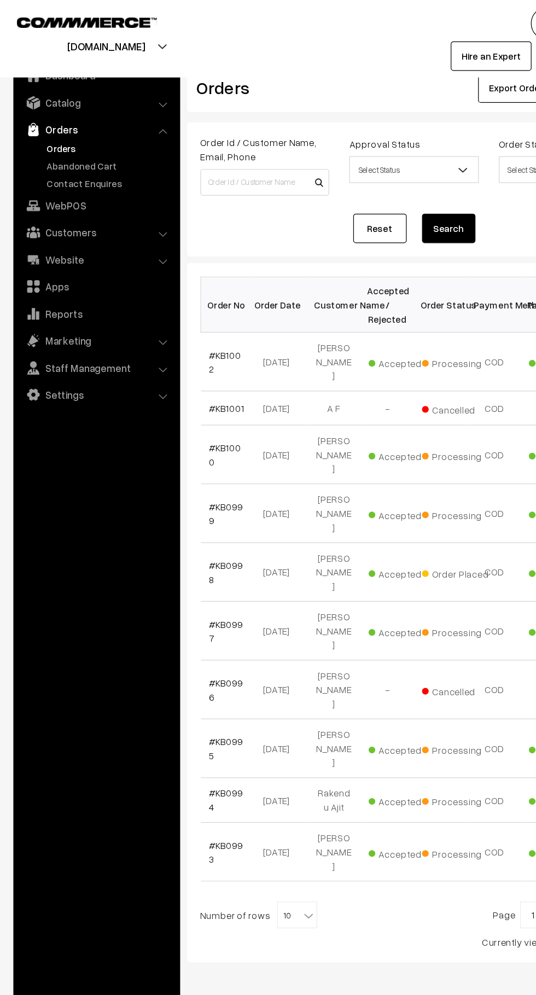
click at [90, 150] on link "Contact Enquires" at bounding box center [90, 149] width 108 height 11
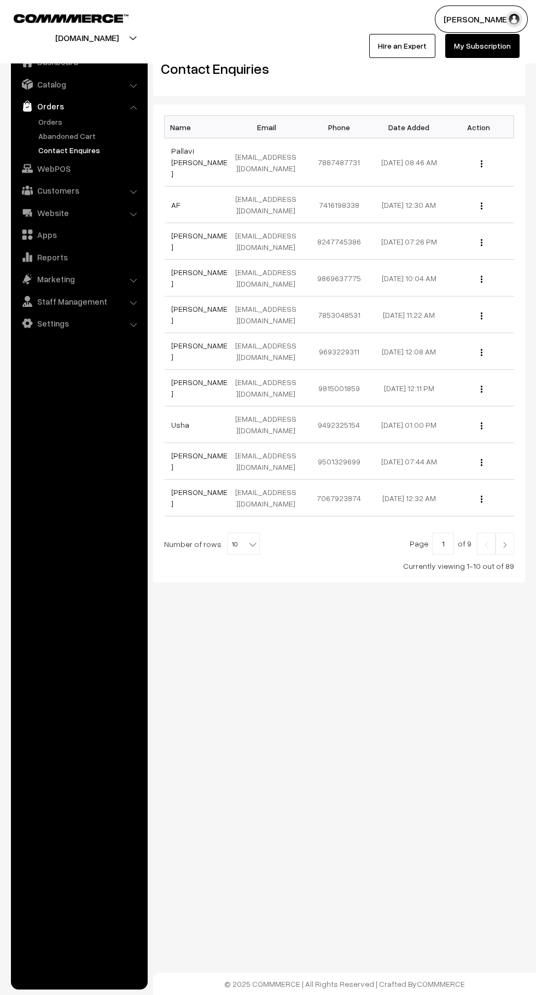
click at [97, 133] on link "Abandoned Cart" at bounding box center [90, 135] width 108 height 11
